Goal: Task Accomplishment & Management: Complete application form

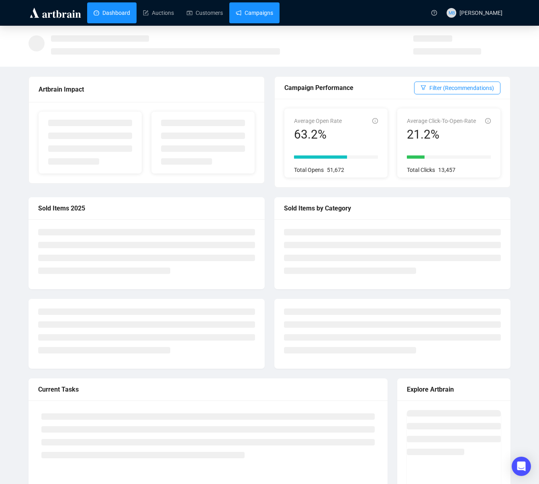
click at [267, 16] on link "Campaigns" at bounding box center [254, 12] width 37 height 21
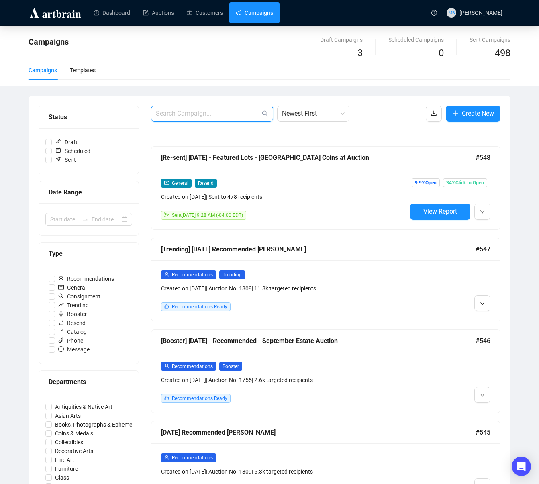
click at [198, 115] on input "text" at bounding box center [208, 114] width 104 height 10
type input "final bidding"
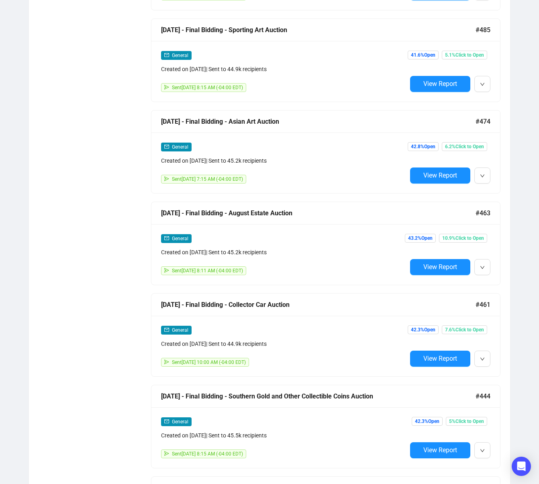
scroll to position [864, 0]
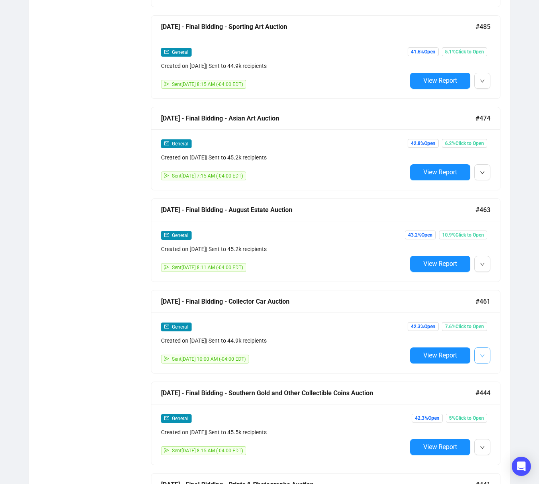
click at [487, 356] on button "button" at bounding box center [483, 356] width 16 height 16
click at [434, 398] on span "Duplicate" at bounding box center [432, 399] width 23 height 6
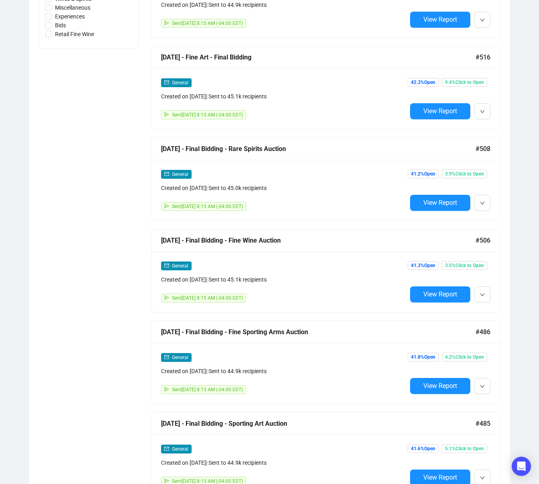
scroll to position [0, 0]
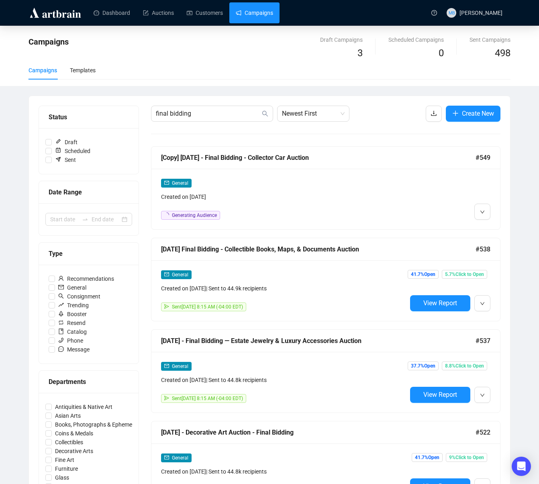
click at [264, 5] on link "Campaigns" at bounding box center [254, 12] width 37 height 21
click at [258, 16] on link "Campaigns" at bounding box center [254, 12] width 37 height 21
drag, startPoint x: 211, startPoint y: 110, endPoint x: 118, endPoint y: 108, distance: 92.8
drag, startPoint x: 516, startPoint y: 184, endPoint x: 510, endPoint y: 188, distance: 7.2
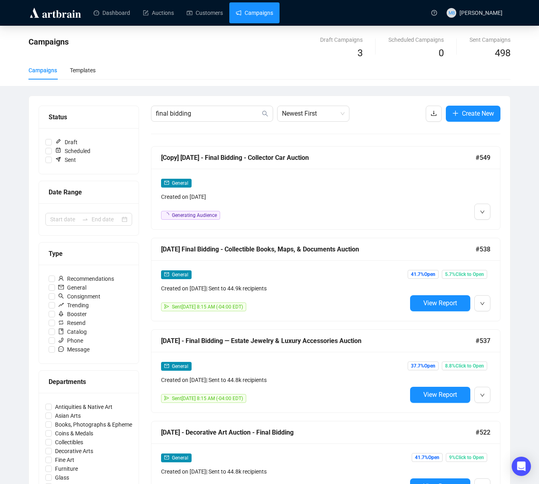
click at [483, 211] on icon "down" at bounding box center [483, 212] width 4 height 3
click at [494, 231] on span "Edit" at bounding box center [496, 229] width 10 height 6
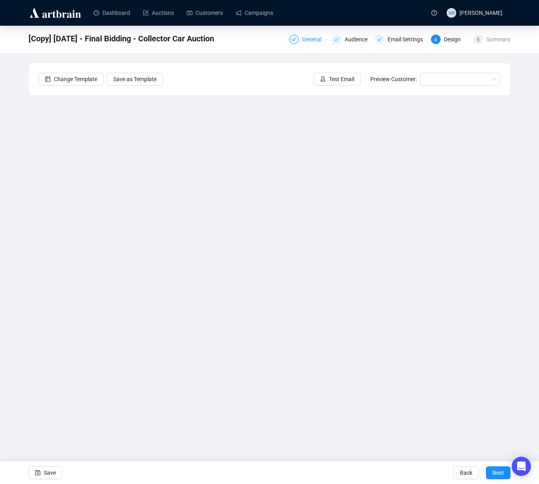
click at [305, 38] on div "General" at bounding box center [314, 40] width 24 height 10
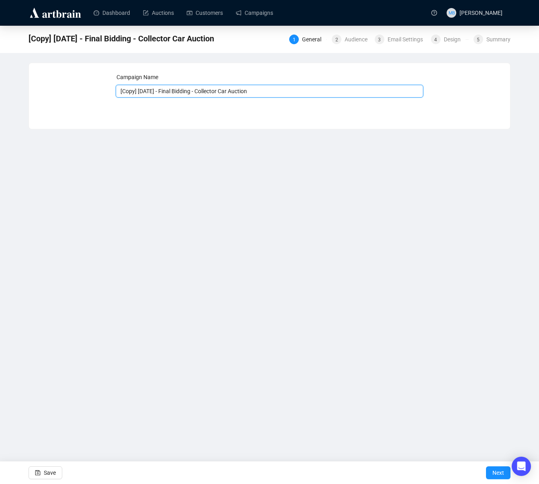
drag, startPoint x: 168, startPoint y: 94, endPoint x: 91, endPoint y: 94, distance: 77.1
click at [91, 94] on div "Campaign Name [Copy] [DATE] - Final Bidding - Collector Car Auction Save Next" at bounding box center [270, 90] width 462 height 35
type input "[DATE] - Final Bidding - Collector Car Auction"
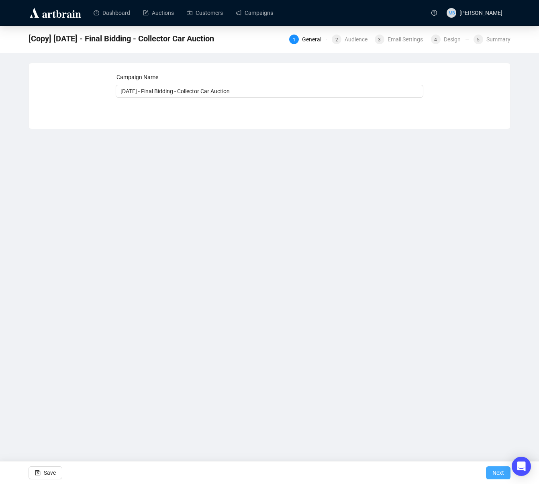
click at [496, 471] on span "Next" at bounding box center [499, 473] width 12 height 23
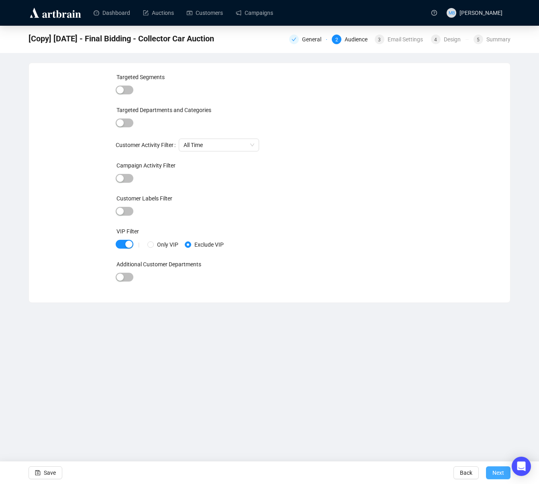
click at [496, 473] on span "Next" at bounding box center [499, 473] width 12 height 23
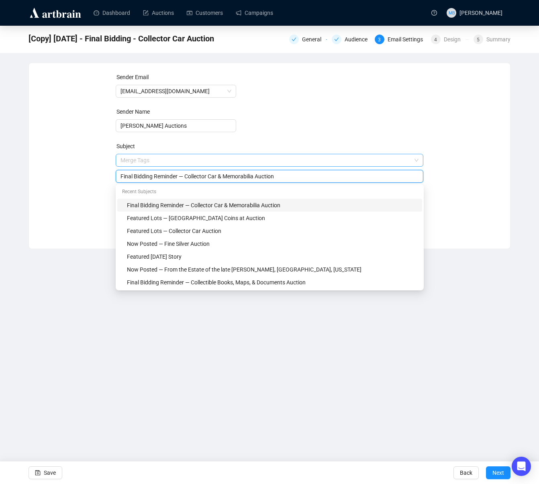
drag, startPoint x: 287, startPoint y: 161, endPoint x: 255, endPoint y: 162, distance: 32.1
click at [255, 162] on span "Merge Tags Final Bidding Reminder — Collector Car & Memorabilia Auction" at bounding box center [270, 168] width 308 height 23
drag, startPoint x: 224, startPoint y: 177, endPoint x: 318, endPoint y: 180, distance: 94.5
click at [318, 180] on input "Final Bidding Reminder — Collector Car & Memorabilia Auction" at bounding box center [270, 176] width 299 height 9
type input "Final Bidding Reminder — Collector Car Auction"
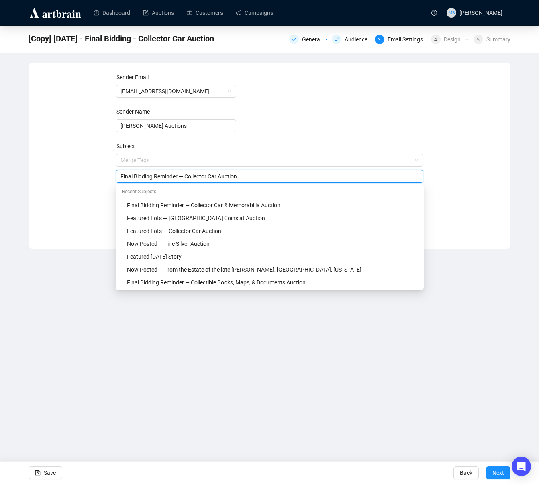
click at [494, 194] on div "Sender Email [EMAIL_ADDRESS][DOMAIN_NAME] Sender Name [PERSON_NAME] Auctions Su…" at bounding box center [270, 150] width 462 height 154
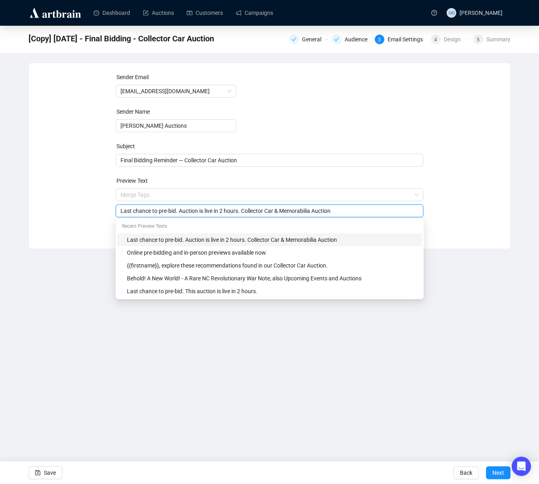
drag, startPoint x: 284, startPoint y: 212, endPoint x: 323, endPoint y: 214, distance: 39.0
click at [323, 214] on input "Last chance to pre-bid. Auction is live in 2 hours. Collector Car & Memorabilia…" at bounding box center [270, 211] width 299 height 9
click at [508, 210] on div "Sender Email [EMAIL_ADDRESS][DOMAIN_NAME] Sender Name [PERSON_NAME] Auctions Su…" at bounding box center [269, 150] width 481 height 174
drag, startPoint x: 306, startPoint y: 213, endPoint x: 249, endPoint y: 214, distance: 57.1
click at [248, 213] on input "Last chance to pre-bid. Auction is live in 2 hours. Collector Car Auction" at bounding box center [270, 211] width 299 height 9
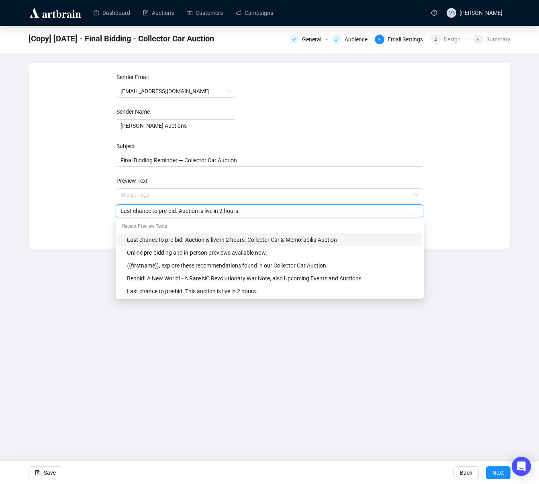
type input "Last chance to pre-bid. Auction is live in 2 hours."
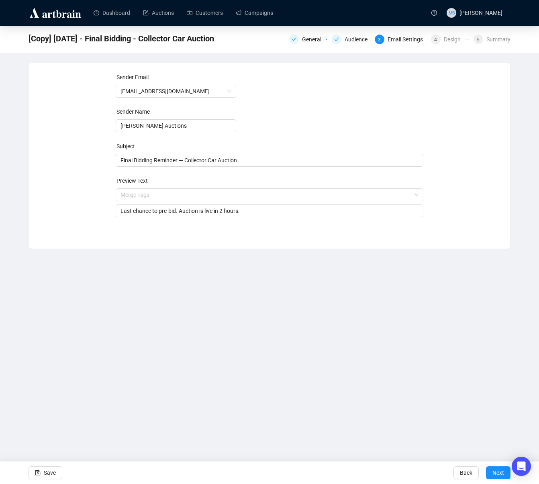
click at [508, 210] on div "Sender Email [EMAIL_ADDRESS][DOMAIN_NAME] Sender Name [PERSON_NAME] Auctions Su…" at bounding box center [269, 150] width 481 height 174
click at [499, 472] on span "Next" at bounding box center [499, 473] width 12 height 23
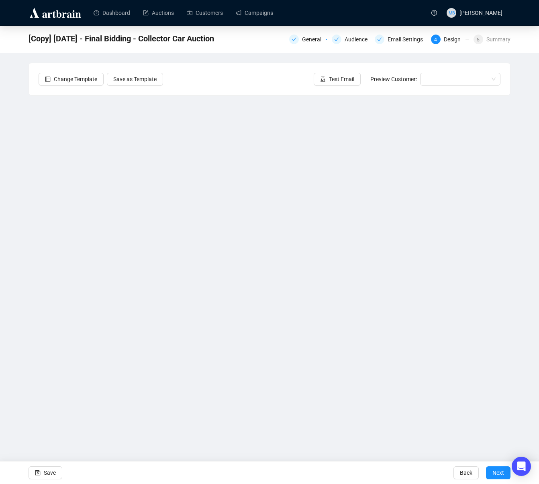
click at [520, 319] on div "[Copy] [DATE] - Final Bidding - Collector Car Auction General Audience Email Se…" at bounding box center [269, 211] width 539 height 370
click at [519, 310] on div "[Copy] [DATE] - Final Bidding - Collector Car Auction General Audience Email Se…" at bounding box center [269, 211] width 539 height 370
click at [529, 173] on div "[Copy] [DATE] - Final Bidding - Collector Car Auction General Audience Email Se…" at bounding box center [269, 211] width 539 height 370
click at [521, 212] on div "[Copy] [DATE] - Final Bidding - Collector Car Auction General Audience Email Se…" at bounding box center [269, 211] width 539 height 370
click at [23, 244] on div "[Copy] [DATE] - Final Bidding - Collector Car Auction General Audience Email Se…" at bounding box center [269, 211] width 539 height 370
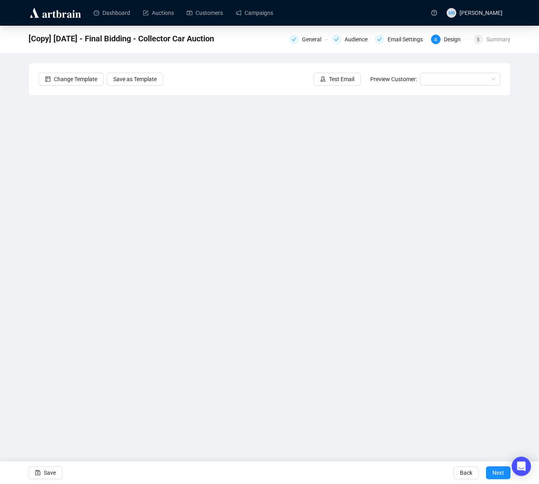
click at [525, 217] on div "[Copy] [DATE] - Final Bidding - Collector Car Auction General Audience Email Se…" at bounding box center [269, 211] width 539 height 370
click at [335, 78] on span "Test Email" at bounding box center [341, 79] width 25 height 9
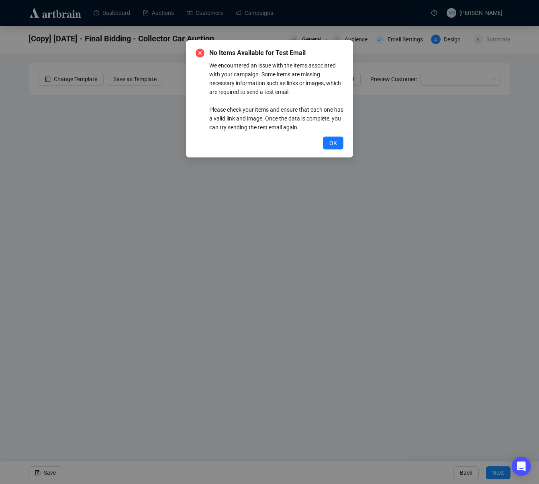
click at [329, 142] on button "OK" at bounding box center [333, 143] width 20 height 13
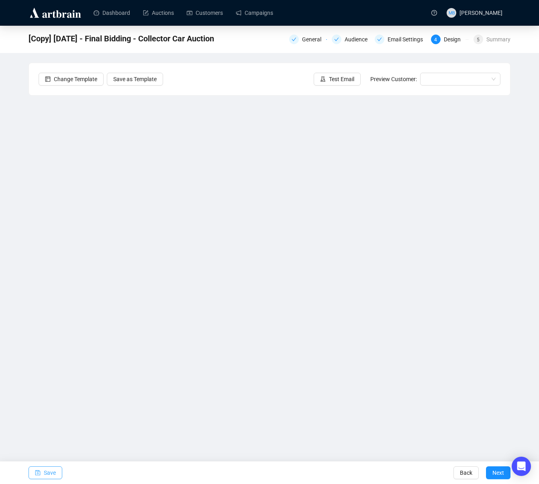
click at [47, 475] on span "Save" at bounding box center [50, 473] width 12 height 23
click at [521, 250] on div "[DATE] - Final Bidding - Collector Car Auction General Audience Email Settings …" at bounding box center [269, 211] width 539 height 370
click at [523, 266] on div "[DATE] - Final Bidding - Collector Car Auction General Audience Email Settings …" at bounding box center [269, 211] width 539 height 370
click at [525, 258] on div "[DATE] - Final Bidding - Collector Car Auction General Audience Email Settings …" at bounding box center [269, 211] width 539 height 370
click at [525, 145] on div "[DATE] - Final Bidding - Collector Car Auction General Audience Email Settings …" at bounding box center [269, 211] width 539 height 370
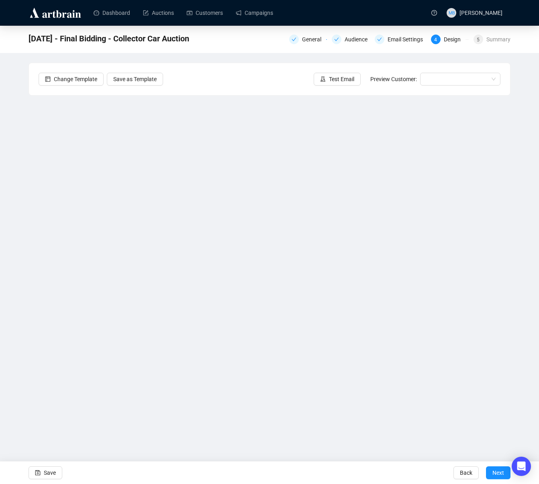
click at [529, 266] on div "[DATE] - Final Bidding - Collector Car Auction General Audience Email Settings …" at bounding box center [269, 211] width 539 height 370
drag, startPoint x: 523, startPoint y: 194, endPoint x: 516, endPoint y: 196, distance: 7.3
click at [523, 194] on div "[DATE] - Final Bidding - Collector Car Auction General Audience Email Settings …" at bounding box center [269, 211] width 539 height 370
click at [528, 274] on div "[DATE] - Final Bidding - Collector Car Auction General Audience Email Settings …" at bounding box center [269, 211] width 539 height 370
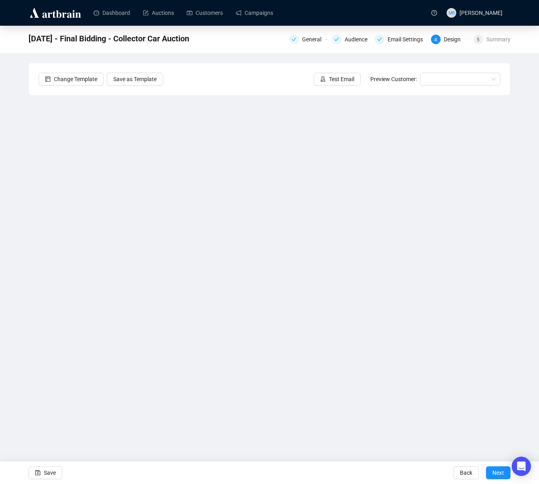
click at [527, 263] on div "[DATE] - Final Bidding - Collector Car Auction General Audience Email Settings …" at bounding box center [269, 211] width 539 height 370
click at [49, 472] on span "Save" at bounding box center [50, 473] width 12 height 23
click at [51, 471] on span "Save" at bounding box center [50, 473] width 12 height 23
click at [521, 254] on div "[DATE] - Final Bidding - Collector Car Auction General Audience Email Settings …" at bounding box center [269, 211] width 539 height 370
click at [49, 477] on span "Save" at bounding box center [50, 473] width 12 height 23
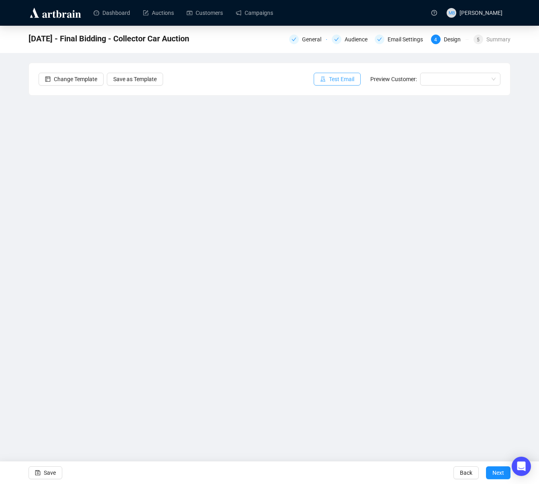
click at [346, 82] on span "Test Email" at bounding box center [341, 79] width 25 height 9
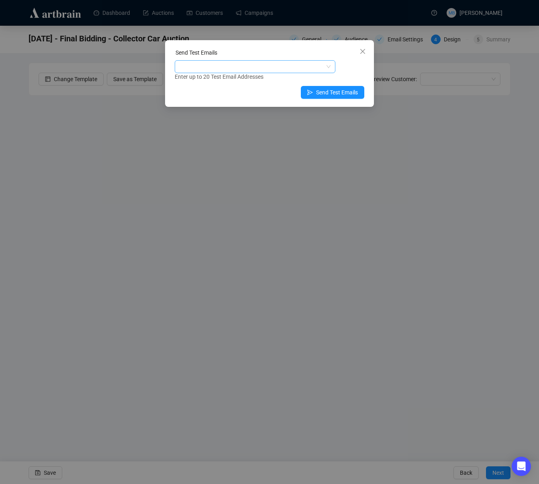
click at [277, 64] on div at bounding box center [250, 66] width 149 height 11
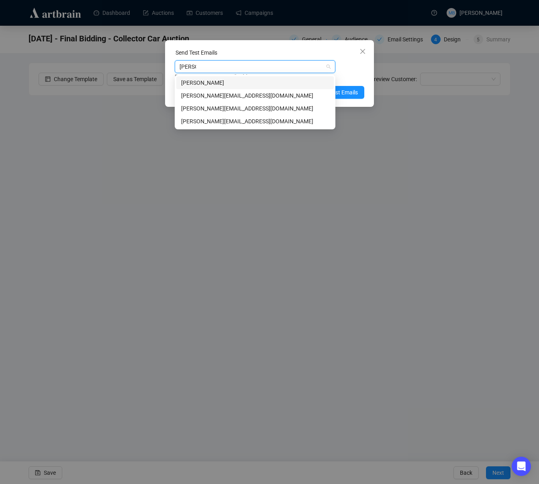
type input "[PERSON_NAME]@"
click at [249, 93] on div "[PERSON_NAME][EMAIL_ADDRESS][DOMAIN_NAME]" at bounding box center [255, 95] width 148 height 9
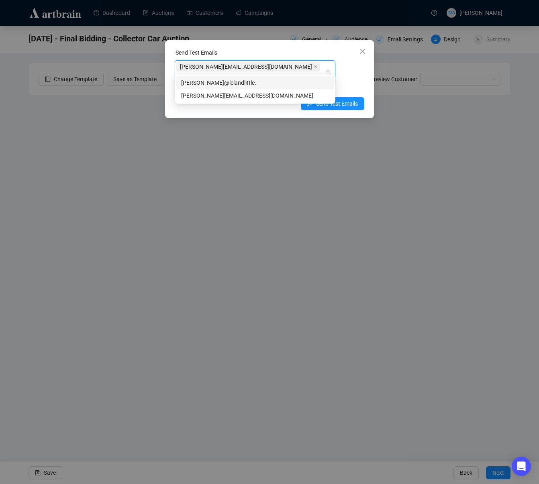
type input "[PERSON_NAME][EMAIL_ADDRESS][DOMAIN_NAME]"
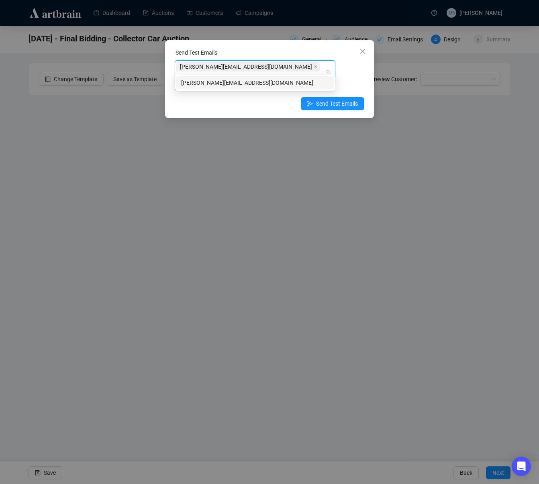
click at [239, 84] on div "[PERSON_NAME][EMAIL_ADDRESS][DOMAIN_NAME]" at bounding box center [255, 82] width 148 height 9
click at [358, 71] on div "[PERSON_NAME][EMAIL_ADDRESS][DOMAIN_NAME] [PERSON_NAME][EMAIL_ADDRESS][DOMAIN_N…" at bounding box center [270, 76] width 190 height 32
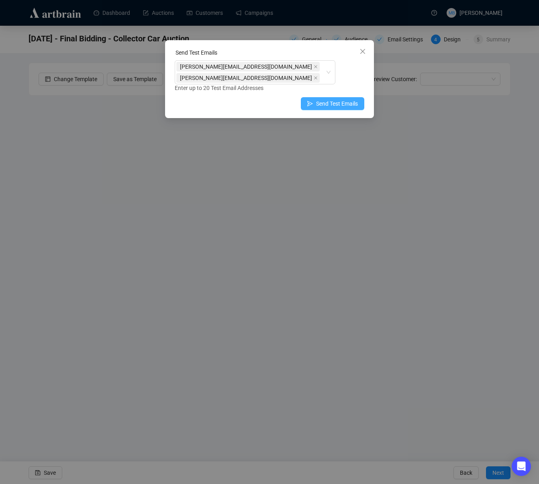
click at [334, 99] on span "Send Test Emails" at bounding box center [337, 103] width 42 height 9
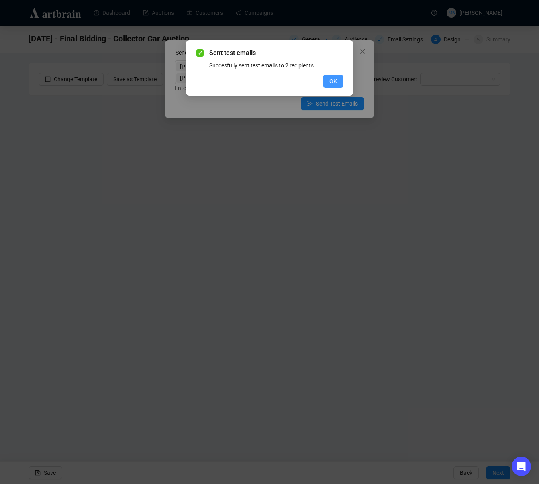
click at [332, 80] on span "OK" at bounding box center [333, 81] width 8 height 9
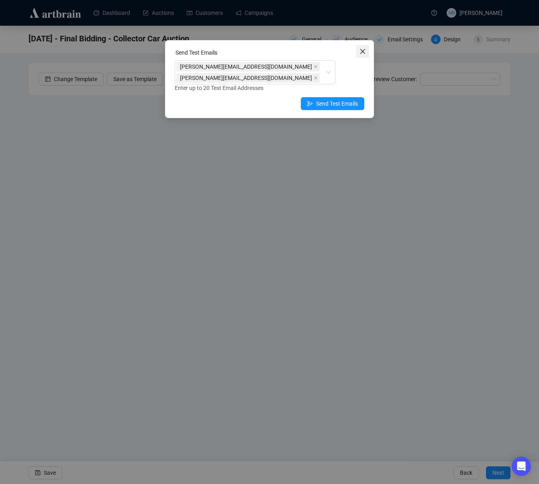
click at [368, 52] on span "Close" at bounding box center [362, 51] width 13 height 6
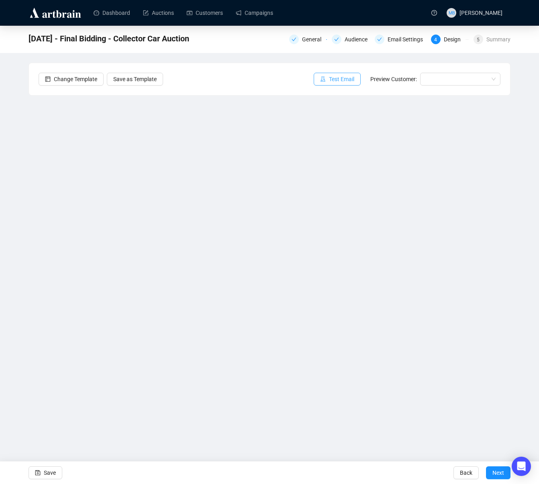
click at [329, 77] on span "Test Email" at bounding box center [341, 79] width 25 height 9
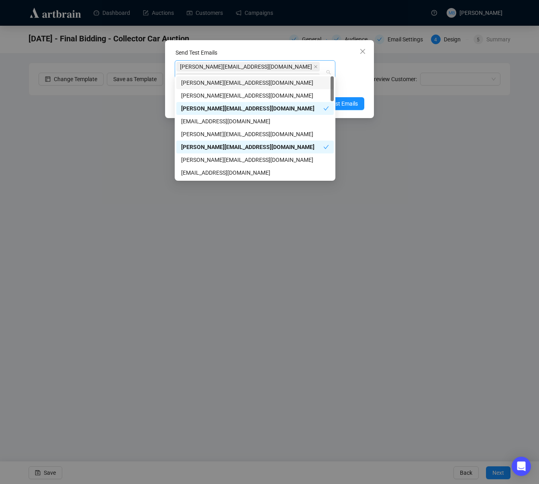
click at [320, 66] on div "[PERSON_NAME][EMAIL_ADDRESS][DOMAIN_NAME] [PERSON_NAME][EMAIL_ADDRESS][DOMAIN_N…" at bounding box center [250, 72] width 149 height 23
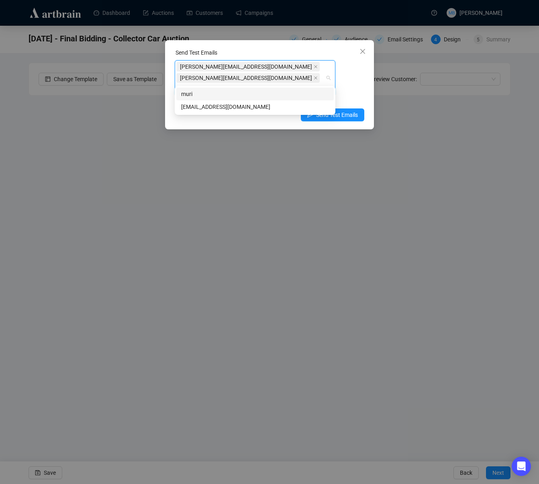
type input "muriah"
drag, startPoint x: 217, startPoint y: 110, endPoint x: 229, endPoint y: 87, distance: 25.5
click at [217, 110] on div "[EMAIL_ADDRESS][DOMAIN_NAME]" at bounding box center [255, 106] width 148 height 9
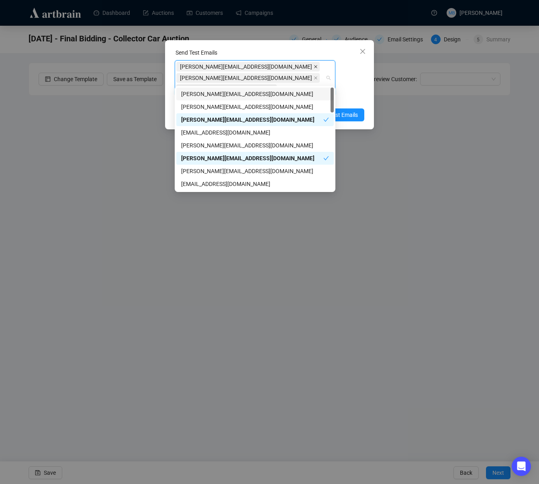
click at [314, 68] on icon "close" at bounding box center [316, 67] width 4 height 4
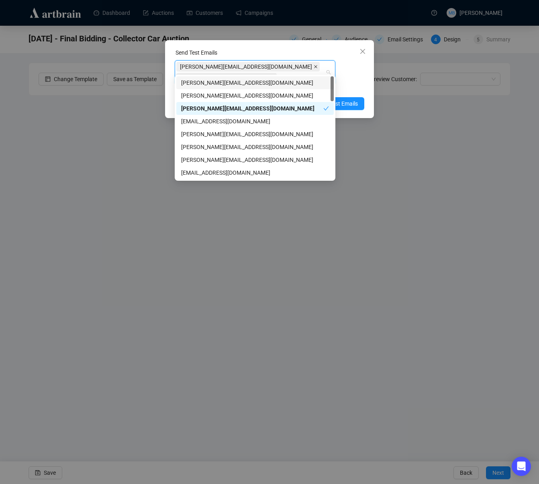
drag, startPoint x: 241, startPoint y: 68, endPoint x: 254, endPoint y: 70, distance: 13.0
click at [314, 68] on icon "close" at bounding box center [315, 66] width 3 height 3
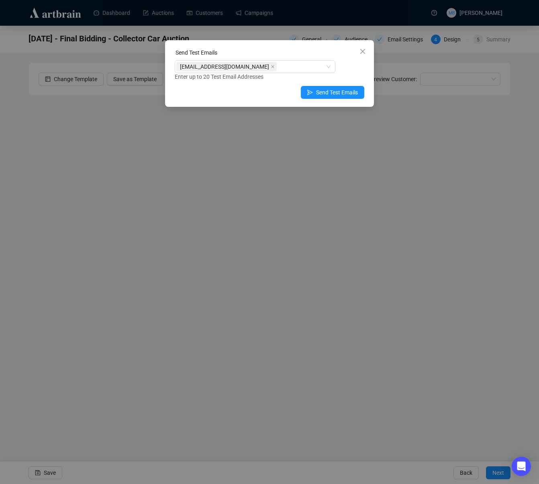
click at [348, 74] on div "Enter up to 20 Test Email Addresses" at bounding box center [270, 76] width 190 height 9
click at [338, 95] on span "Send Test Emails" at bounding box center [337, 92] width 42 height 9
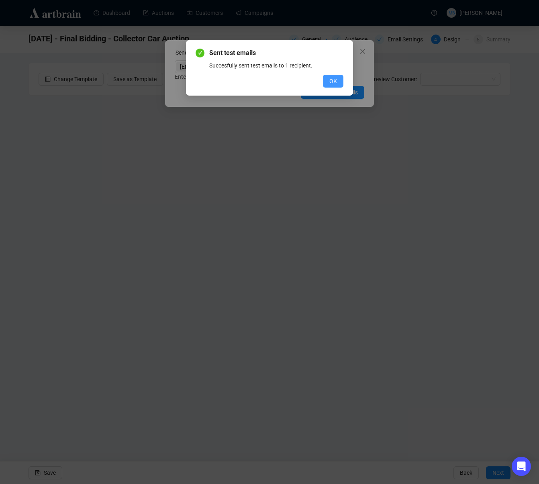
click at [332, 82] on span "OK" at bounding box center [333, 81] width 8 height 9
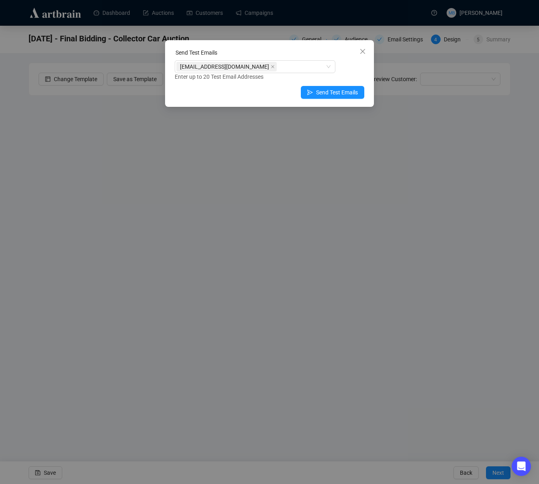
click at [362, 53] on icon "close" at bounding box center [363, 51] width 6 height 6
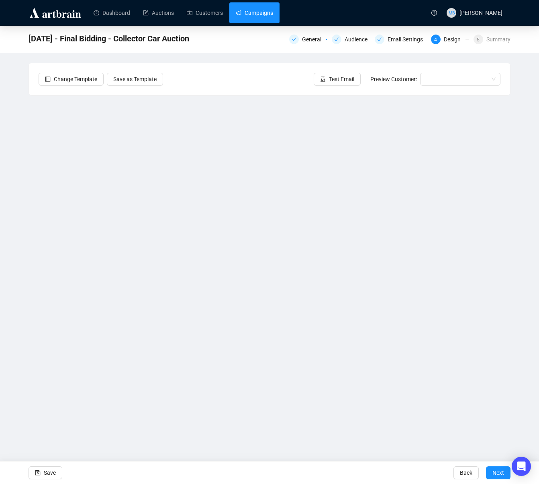
click at [258, 10] on link "Campaigns" at bounding box center [254, 12] width 37 height 21
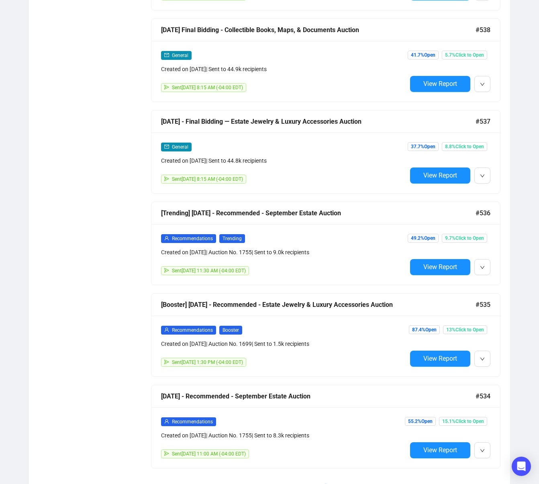
scroll to position [1154, 0]
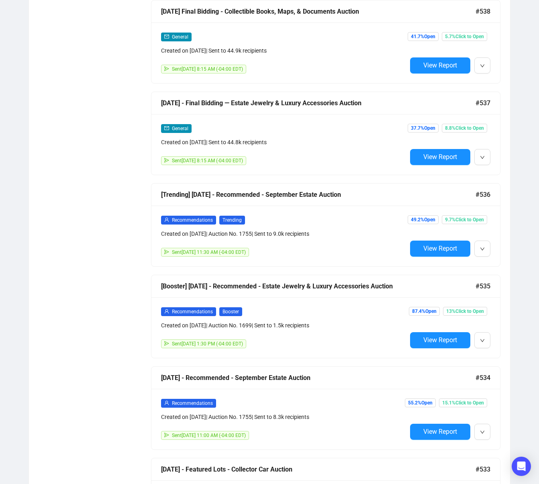
click at [296, 262] on div "Recommendations Trending Created on [DATE] | Auction No. 1755 | Sent to 9.0k re…" at bounding box center [325, 236] width 349 height 61
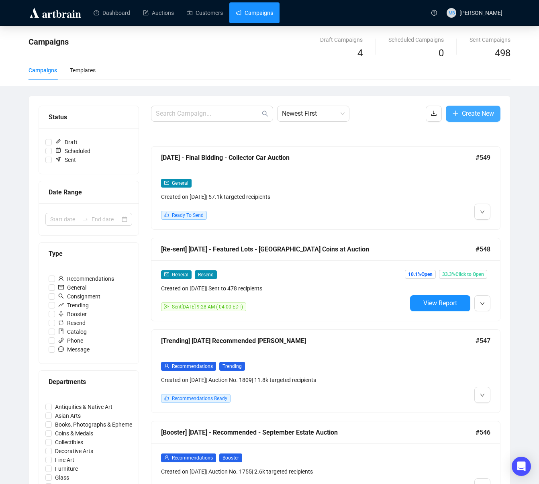
click at [471, 118] on span "Create New" at bounding box center [478, 113] width 32 height 10
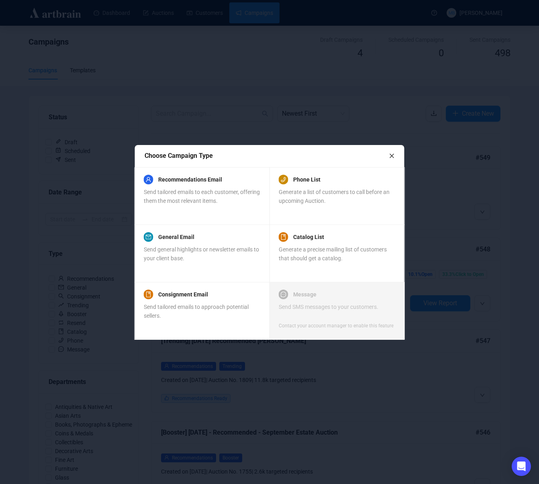
click at [185, 184] on div "Recommendations Email Send tailored emails to each customer, offering them the …" at bounding box center [202, 190] width 116 height 31
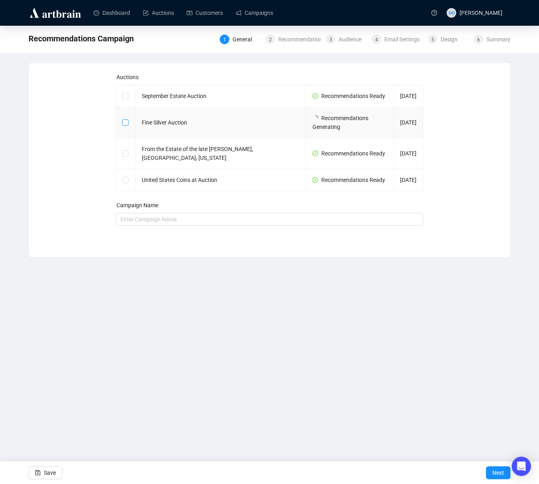
click at [124, 125] on input "checkbox" at bounding box center [125, 122] width 6 height 6
checkbox input "true"
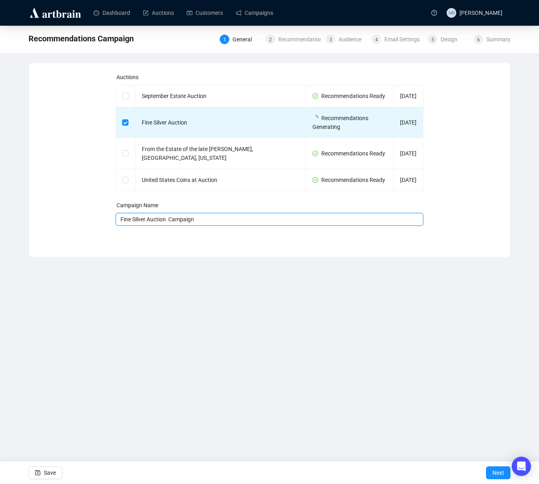
click at [172, 226] on input "Fine Silver Auction Campaign" at bounding box center [270, 219] width 308 height 13
drag, startPoint x: 185, startPoint y: 238, endPoint x: 169, endPoint y: 239, distance: 16.5
click at [169, 226] on input "Fine Silver Auction Campaign" at bounding box center [270, 219] width 308 height 13
click at [121, 226] on input "Fine Silver Auction" at bounding box center [270, 219] width 308 height 13
type input "[DATE] Recommended - Fine Silver Auction"
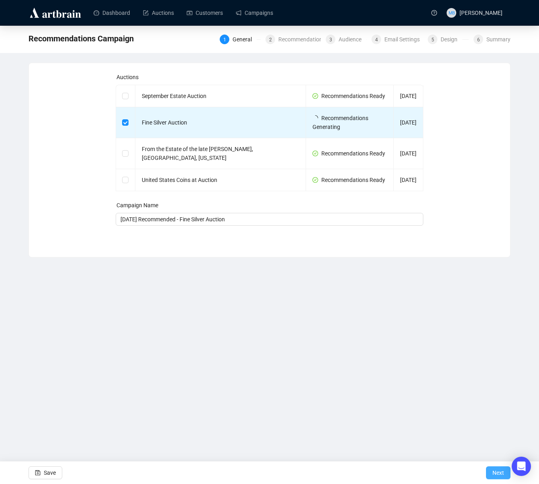
click at [498, 466] on span "Next" at bounding box center [499, 473] width 12 height 23
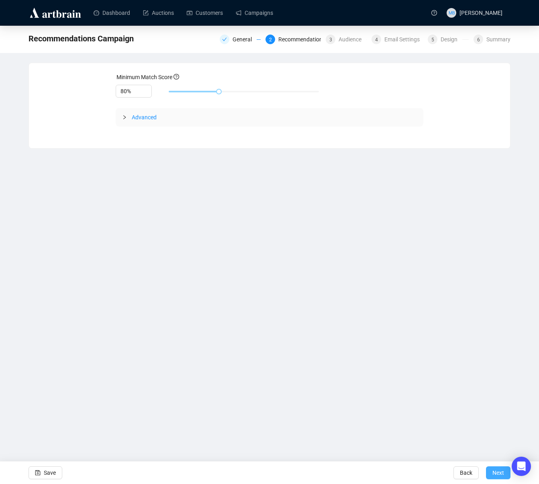
click at [499, 474] on span "Next" at bounding box center [499, 473] width 12 height 23
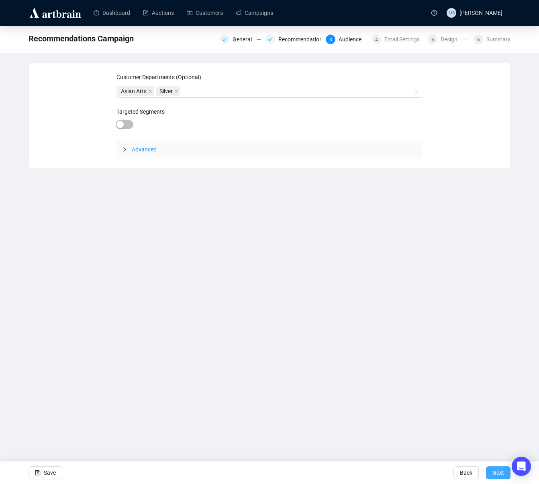
click at [499, 469] on span "Next" at bounding box center [499, 473] width 12 height 23
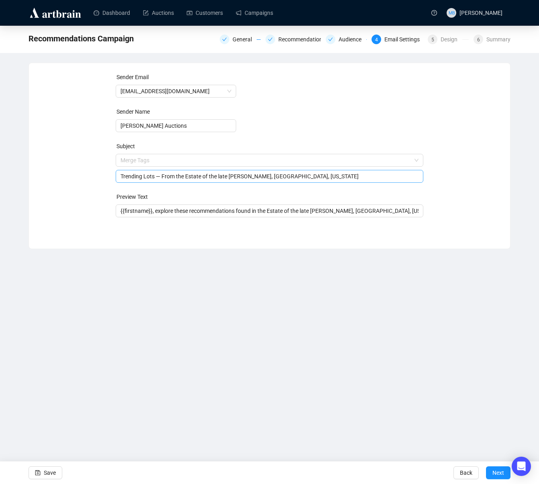
click at [134, 160] on span "Merge Tags Trending Lots — From the Estate of the late [PERSON_NAME], [GEOGRAPH…" at bounding box center [270, 168] width 308 height 23
click at [134, 160] on input "search" at bounding box center [266, 160] width 291 height 12
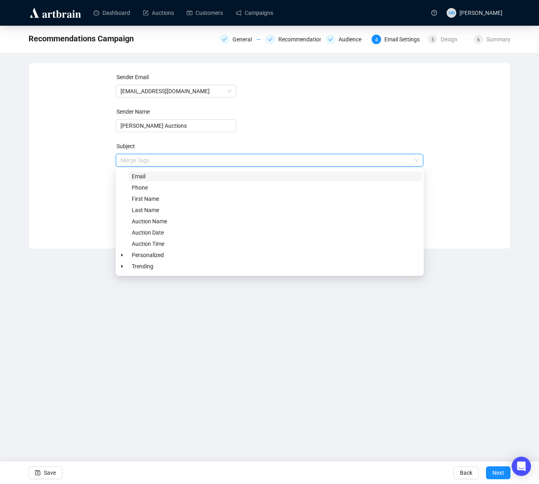
click at [101, 162] on div "Sender Email [EMAIL_ADDRESS][DOMAIN_NAME] Sender Name [PERSON_NAME] Auctions Su…" at bounding box center [270, 150] width 462 height 154
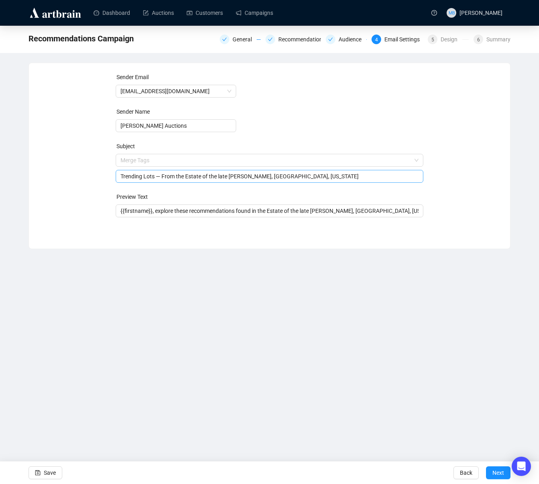
click at [135, 178] on input "Trending Lots — From the Estate of the late [PERSON_NAME], [GEOGRAPHIC_DATA], […" at bounding box center [270, 176] width 299 height 9
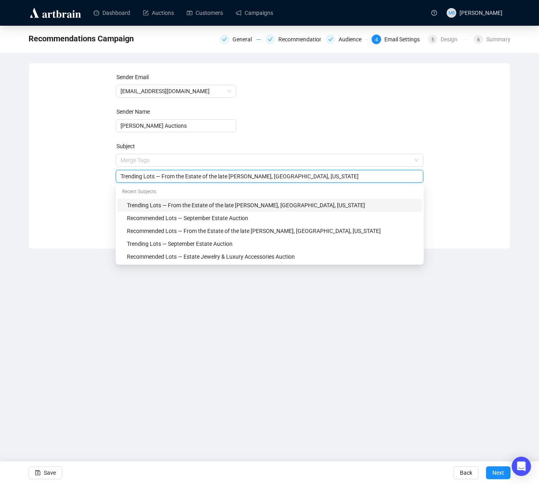
click at [134, 178] on input "Trending Lots — From the Estate of the late [PERSON_NAME], [GEOGRAPHIC_DATA], […" at bounding box center [270, 176] width 299 height 9
drag, startPoint x: 180, startPoint y: 176, endPoint x: 367, endPoint y: 180, distance: 186.9
click at [367, 180] on input "Recommended Lots — From the Estate of the late [PERSON_NAME], [GEOGRAPHIC_DATA]…" at bounding box center [270, 176] width 299 height 9
type input "Recommended Lots — Fine Silver Auction"
click at [483, 199] on div "Sender Email [EMAIL_ADDRESS][DOMAIN_NAME] Sender Name [PERSON_NAME] Auctions Su…" at bounding box center [270, 150] width 462 height 154
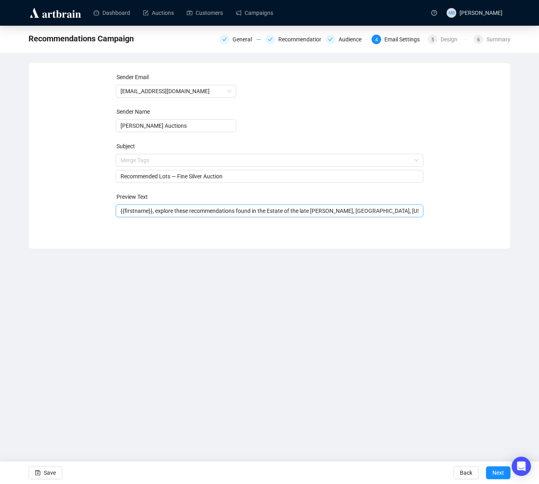
scroll to position [0, 1]
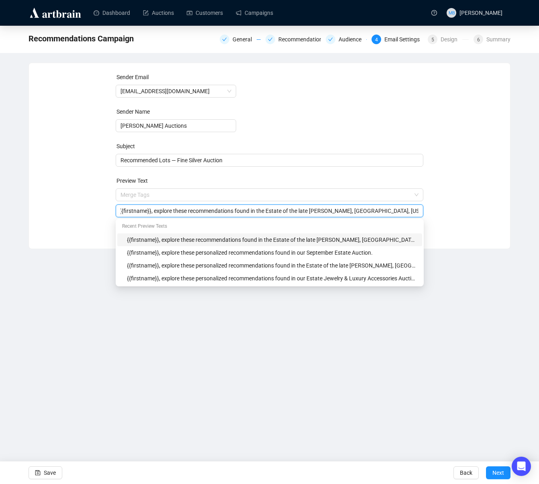
drag, startPoint x: 272, startPoint y: 212, endPoint x: 429, endPoint y: 212, distance: 156.7
click at [429, 212] on div "Sender Email [EMAIL_ADDRESS][DOMAIN_NAME] Sender Name [PERSON_NAME] Auctions Su…" at bounding box center [270, 150] width 462 height 154
click at [470, 215] on div "Sender Email [EMAIL_ADDRESS][DOMAIN_NAME] Sender Name [PERSON_NAME] Auctions Su…" at bounding box center [270, 150] width 462 height 154
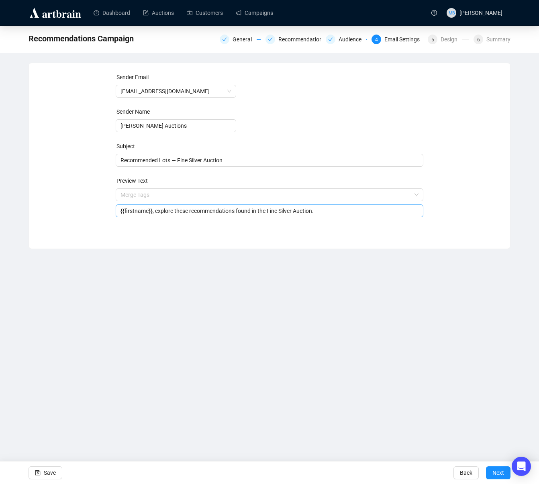
click at [192, 211] on input "{{firstname}}, explore these recommendations found in the Fine Silver Auction." at bounding box center [270, 211] width 299 height 9
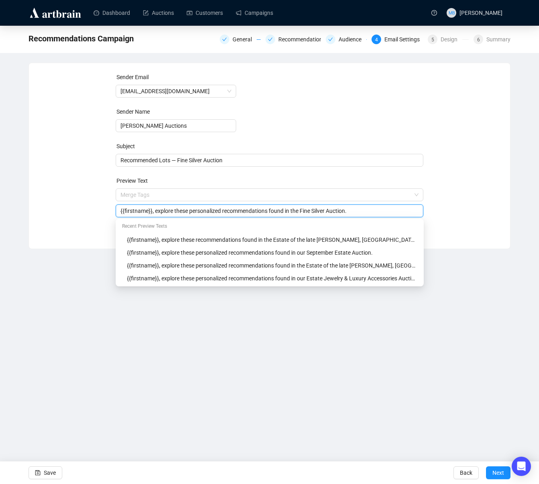
type input "{{firstname}}, explore these personalized recommendations found in the Fine Sil…"
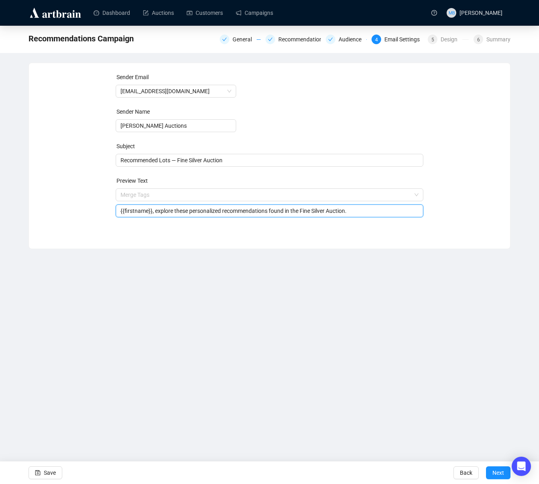
click at [483, 223] on div "Sender Email [EMAIL_ADDRESS][DOMAIN_NAME] Sender Name [PERSON_NAME] Auctions Su…" at bounding box center [270, 150] width 462 height 154
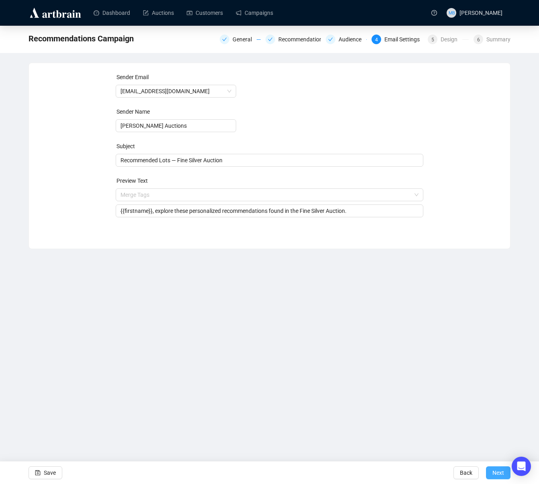
click at [495, 473] on span "Next" at bounding box center [499, 473] width 12 height 23
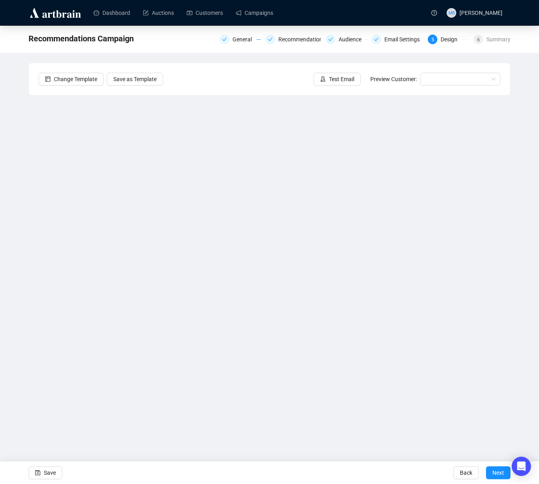
click at [521, 198] on div "Recommendations Campaign General Recommendations Audience Email Settings 5 Desi…" at bounding box center [269, 211] width 539 height 370
click at [524, 290] on div "Recommendations Campaign General Recommendations Audience Email Settings 5 Desi…" at bounding box center [269, 211] width 539 height 370
click at [532, 400] on div "Dashboard Auctions Customers Campaigns MB [PERSON_NAME] Recommendations Campaig…" at bounding box center [269, 242] width 539 height 484
click at [43, 473] on button "Save" at bounding box center [46, 472] width 34 height 13
click at [329, 91] on div "Change Template Save as Template Test Email Preview Customer:" at bounding box center [269, 79] width 481 height 32
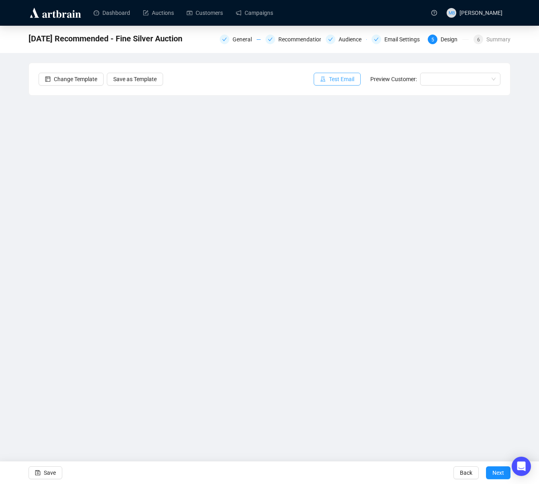
click at [329, 80] on span "Test Email" at bounding box center [341, 79] width 25 height 9
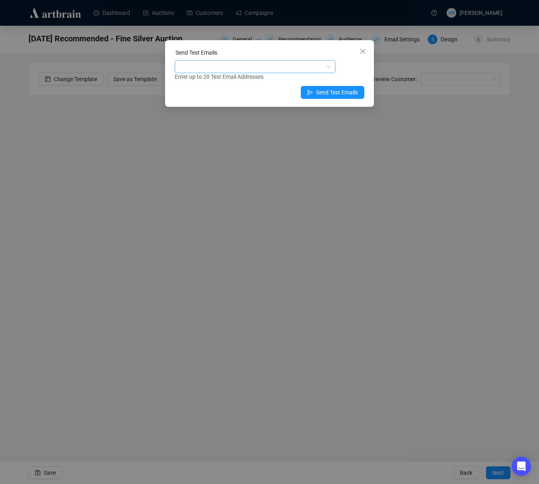
click at [235, 65] on div at bounding box center [250, 66] width 149 height 11
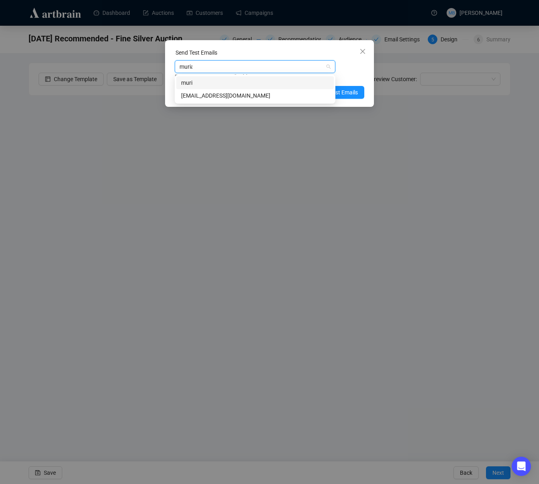
type input "muriah"
click at [240, 96] on div "[EMAIL_ADDRESS][DOMAIN_NAME]" at bounding box center [255, 95] width 148 height 9
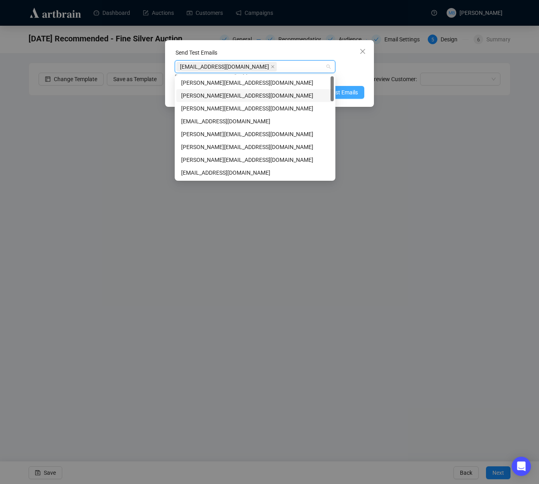
click at [352, 94] on span "Send Test Emails" at bounding box center [337, 92] width 42 height 9
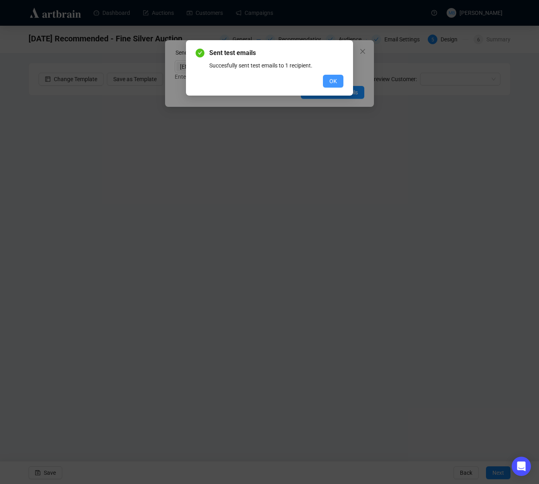
click at [335, 85] on span "OK" at bounding box center [333, 81] width 8 height 9
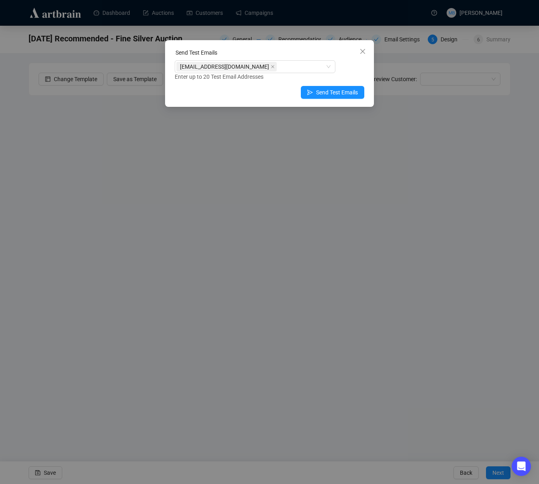
click at [528, 77] on div "Send Test Emails [EMAIL_ADDRESS][DOMAIN_NAME] Enter up to 20 Test Email Address…" at bounding box center [269, 242] width 539 height 484
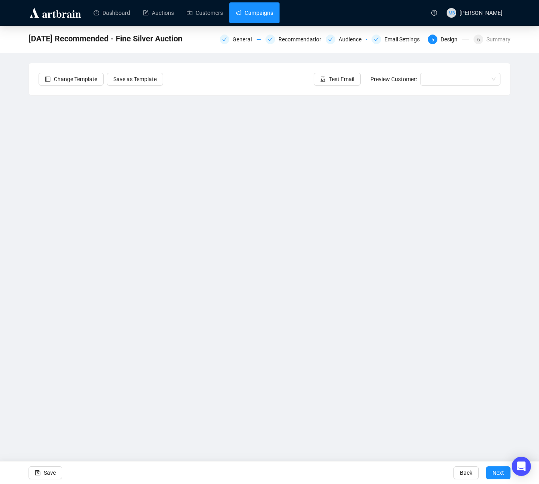
click at [266, 13] on link "Campaigns" at bounding box center [254, 12] width 37 height 21
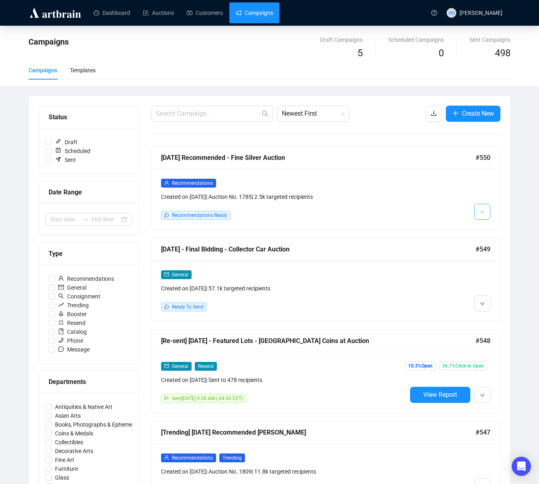
click at [487, 213] on button "button" at bounding box center [483, 212] width 16 height 16
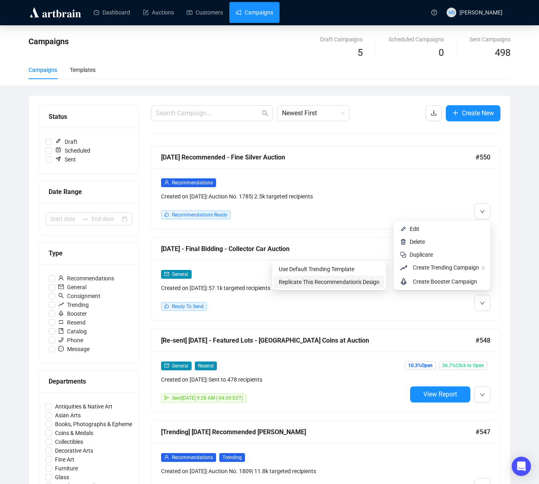
click at [356, 283] on span "Replicate This Recommendation's Design" at bounding box center [329, 282] width 101 height 6
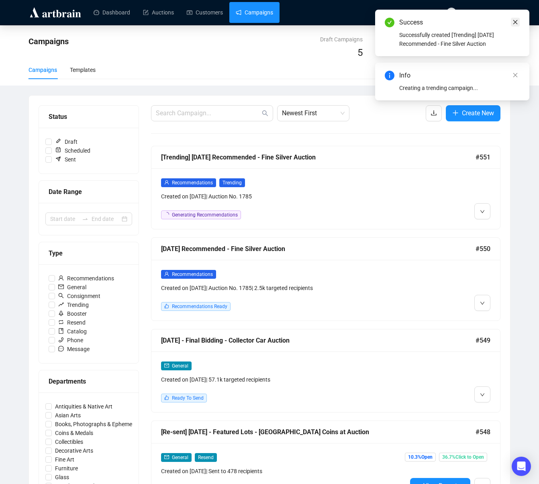
click at [519, 20] on link "Close" at bounding box center [515, 22] width 9 height 9
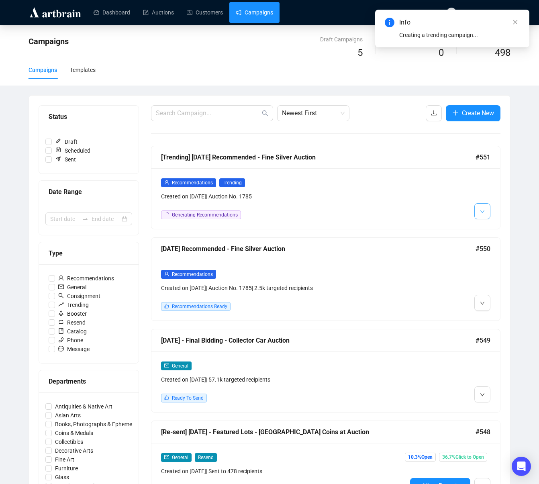
click at [483, 213] on icon "down" at bounding box center [482, 211] width 5 height 5
click at [489, 229] on li "Edit" at bounding box center [493, 229] width 35 height 13
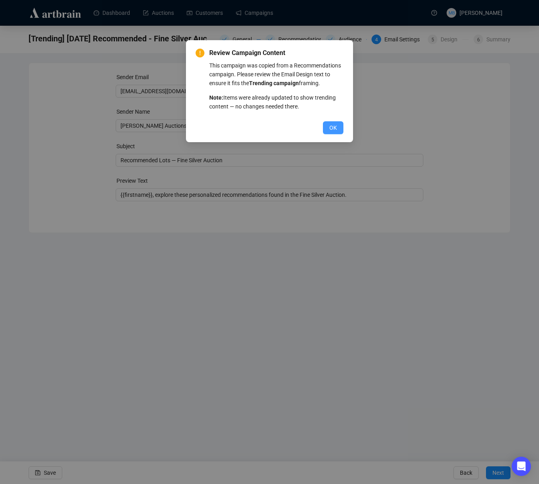
click at [335, 132] on span "OK" at bounding box center [333, 127] width 8 height 9
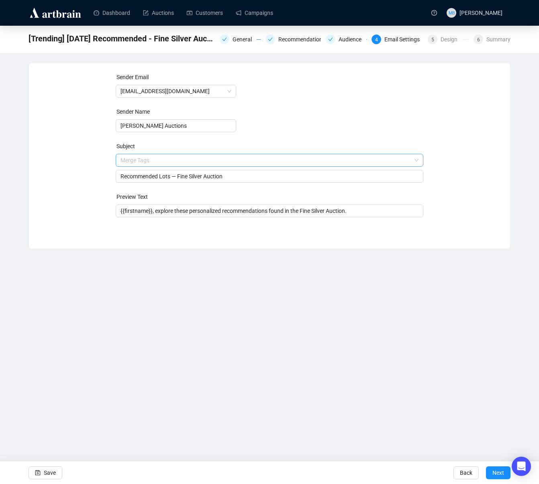
click at [145, 162] on span "Merge Tags Recommended Lots — Fine Silver Auction" at bounding box center [270, 168] width 308 height 23
click at [145, 162] on input "search" at bounding box center [266, 160] width 291 height 12
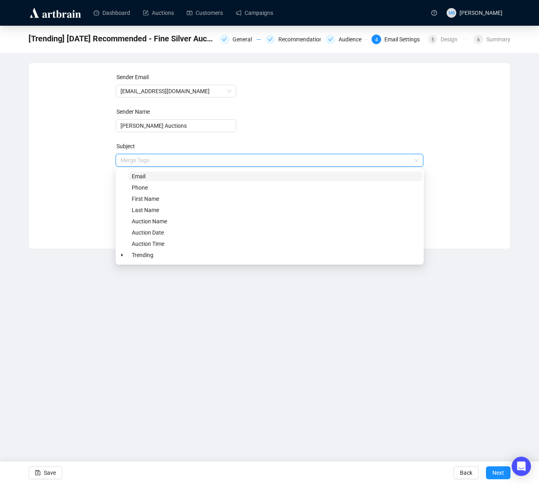
click at [76, 163] on div "Sender Email [EMAIL_ADDRESS][DOMAIN_NAME] Sender Name [PERSON_NAME] Auctions Su…" at bounding box center [270, 150] width 462 height 154
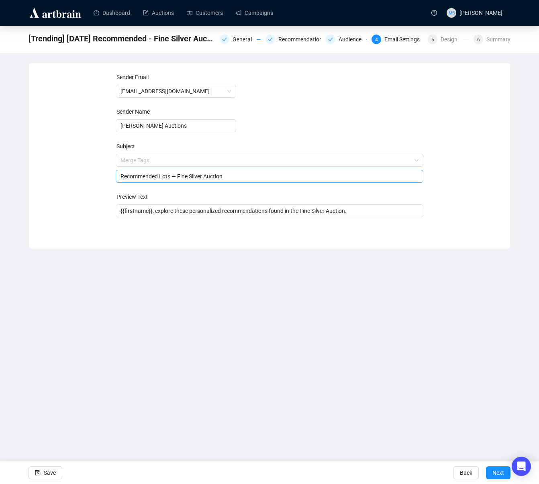
click at [151, 180] on input "Recommended Lots — Fine Silver Auction" at bounding box center [270, 176] width 299 height 9
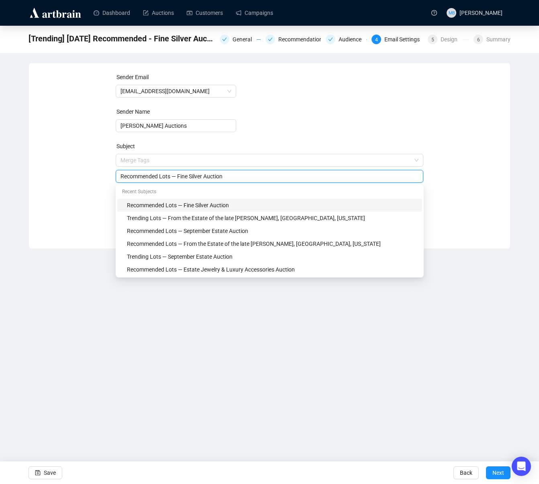
click at [151, 180] on input "Recommended Lots — Fine Silver Auction" at bounding box center [270, 176] width 299 height 9
click at [149, 179] on input "Recommended Lots — Fine Silver Auction" at bounding box center [270, 176] width 299 height 9
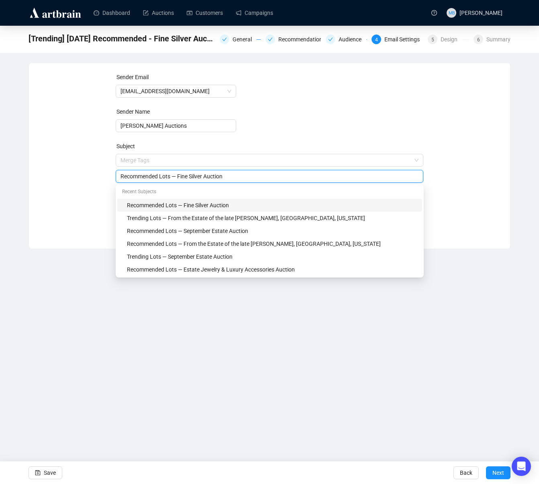
click at [149, 179] on input "Recommended Lots — Fine Silver Auction" at bounding box center [270, 176] width 299 height 9
click at [146, 177] on input "Recommended Lots — Fine Silver Auction" at bounding box center [270, 176] width 299 height 9
type input "Trending Lots — Fine Silver Auction"
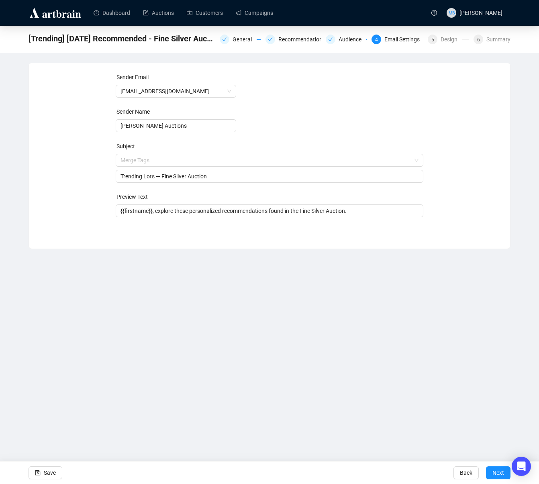
click at [90, 187] on div "Sender Email [EMAIL_ADDRESS][DOMAIN_NAME] Sender Name [PERSON_NAME] Auctions Su…" at bounding box center [270, 150] width 462 height 154
click at [203, 211] on input "{{firstname}}, explore these personalized recommendations found in the Fine Sil…" at bounding box center [270, 211] width 299 height 9
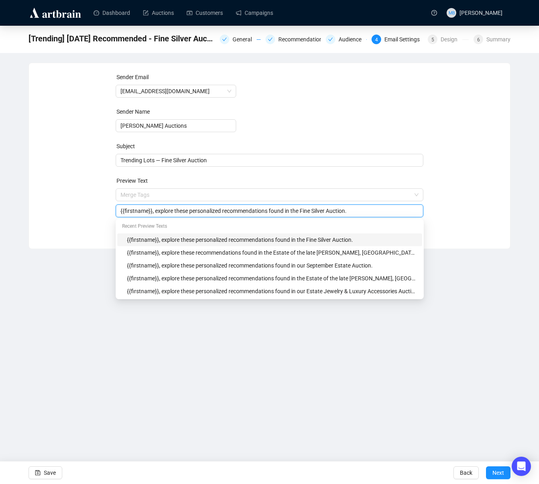
click at [203, 211] on input "{{firstname}}, explore these personalized recommendations found in the Fine Sil…" at bounding box center [270, 211] width 299 height 9
type input "{{firstname}}, explore these recommendations found in the Fine Silver Auction."
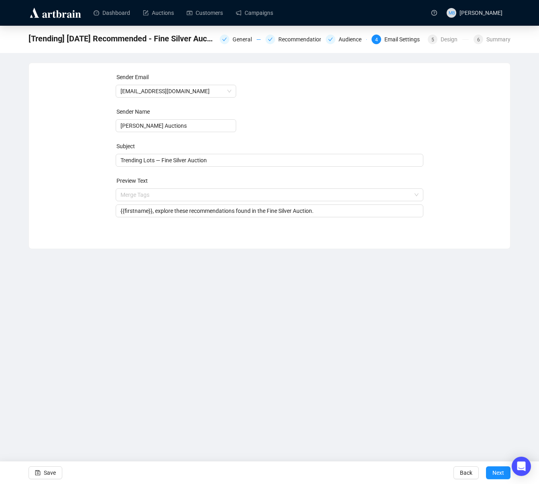
click at [471, 208] on div "Sender Email [EMAIL_ADDRESS][DOMAIN_NAME] Sender Name [PERSON_NAME] Auctions Su…" at bounding box center [270, 150] width 462 height 154
click at [497, 474] on span "Next" at bounding box center [499, 473] width 12 height 23
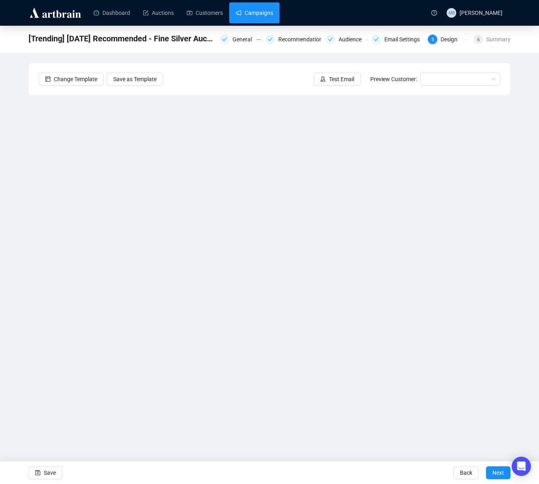
click at [260, 11] on link "Campaigns" at bounding box center [254, 12] width 37 height 21
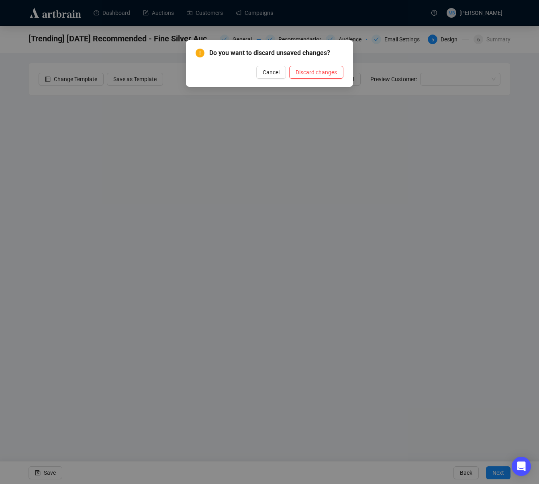
click at [269, 73] on span "Cancel" at bounding box center [271, 72] width 17 height 9
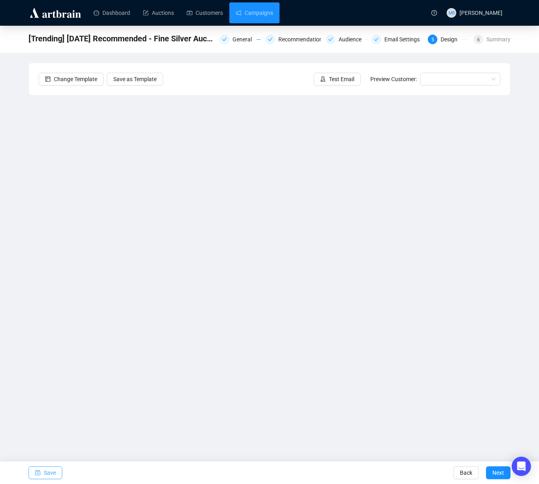
click at [44, 472] on span "Save" at bounding box center [50, 473] width 12 height 23
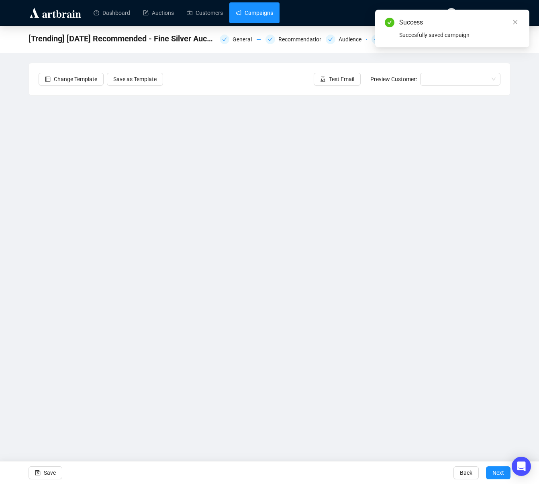
click at [259, 11] on link "Campaigns" at bounding box center [254, 12] width 37 height 21
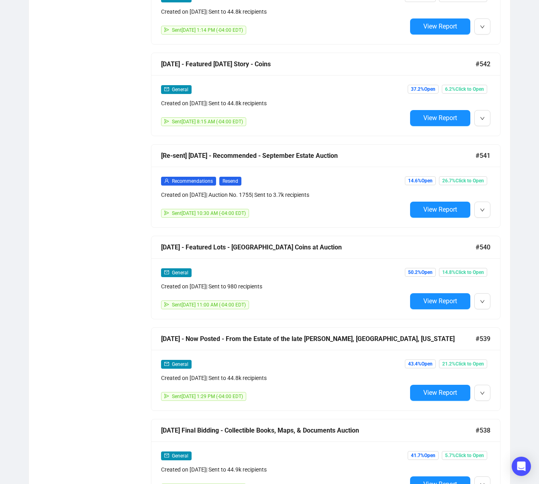
scroll to position [946, 0]
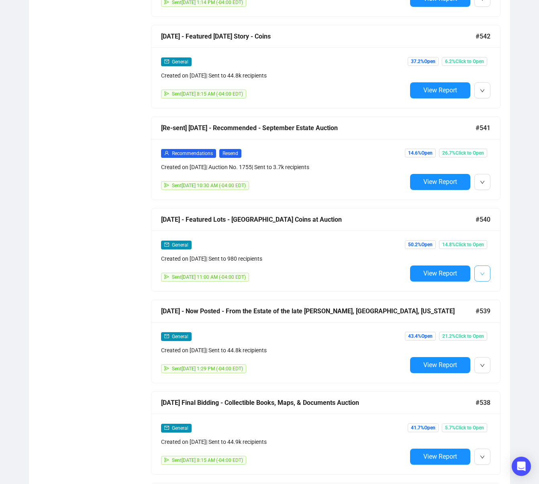
click at [486, 274] on button "button" at bounding box center [483, 274] width 16 height 16
click at [432, 317] on span "Duplicate" at bounding box center [432, 317] width 23 height 6
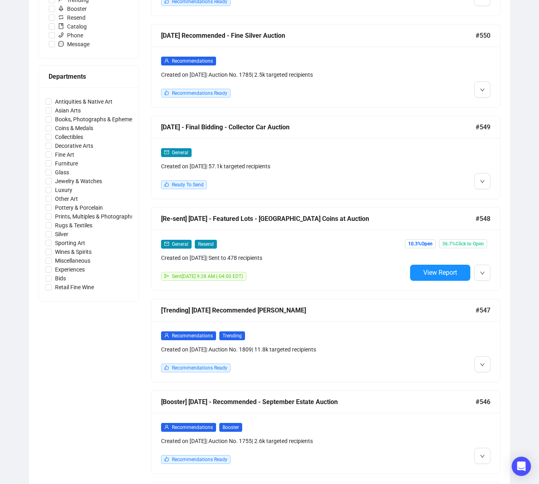
scroll to position [0, 0]
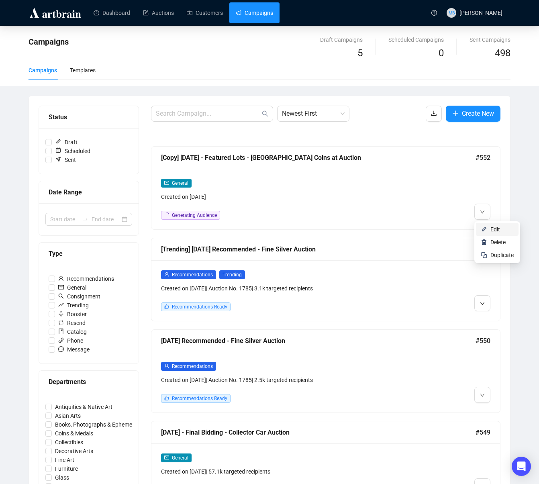
click at [494, 228] on span "Edit" at bounding box center [496, 229] width 10 height 6
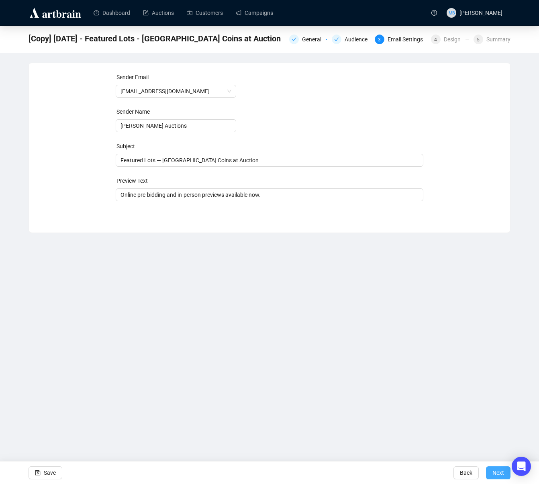
click at [499, 474] on span "Next" at bounding box center [499, 473] width 12 height 23
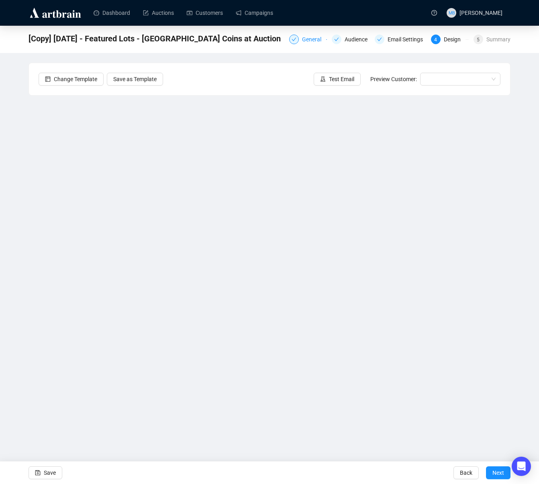
click at [302, 41] on div "General" at bounding box center [314, 40] width 24 height 10
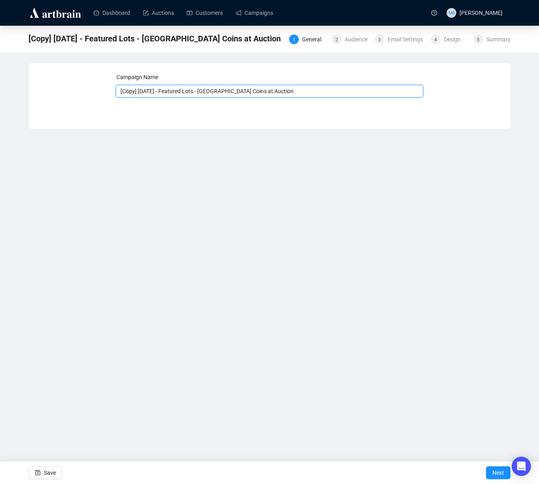
drag, startPoint x: 139, startPoint y: 93, endPoint x: 104, endPoint y: 92, distance: 35.4
click at [104, 92] on div "Campaign Name [Copy] [DATE] - Featured Lots - [GEOGRAPHIC_DATA] Coins at Auctio…" at bounding box center [270, 90] width 462 height 35
click at [130, 91] on input "[DATE] - Featured Lots - [GEOGRAPHIC_DATA] Coins at Auction" at bounding box center [270, 91] width 308 height 13
type input "[DATE] - Featured Lots - [GEOGRAPHIC_DATA] Coins at Auction"
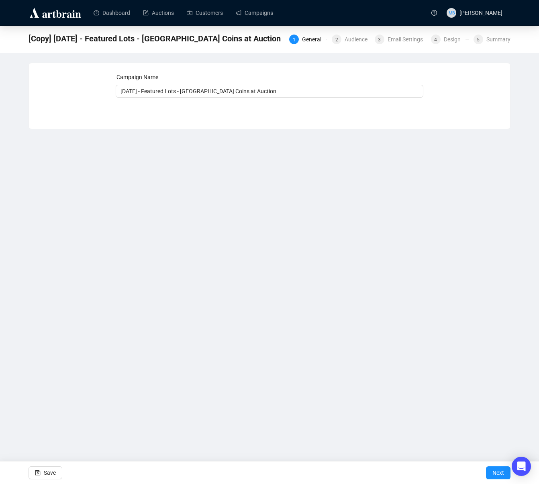
click at [366, 189] on div "Dashboard Auctions Customers Campaigns MB [PERSON_NAME] [Copy] [DATE] - Feature…" at bounding box center [269, 242] width 539 height 484
click at [496, 471] on span "Next" at bounding box center [499, 473] width 12 height 23
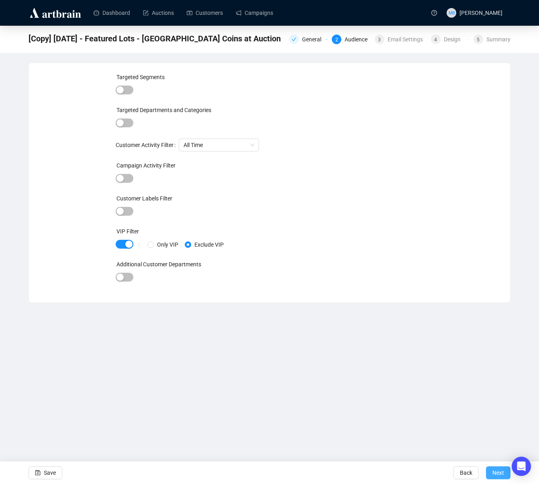
click at [493, 476] on span "Next" at bounding box center [499, 473] width 12 height 23
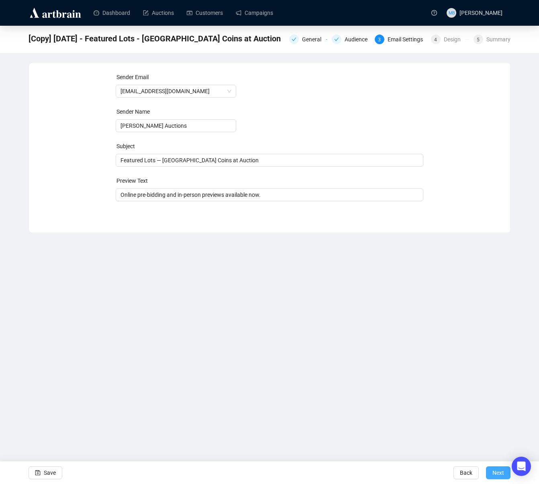
click at [493, 476] on span "Next" at bounding box center [499, 473] width 12 height 23
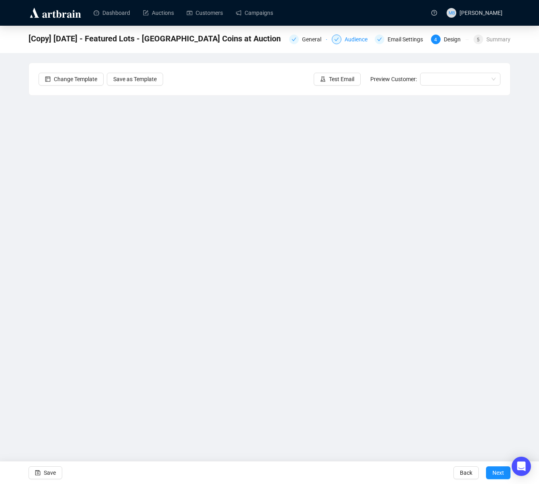
click at [350, 39] on div "Audience" at bounding box center [359, 40] width 28 height 10
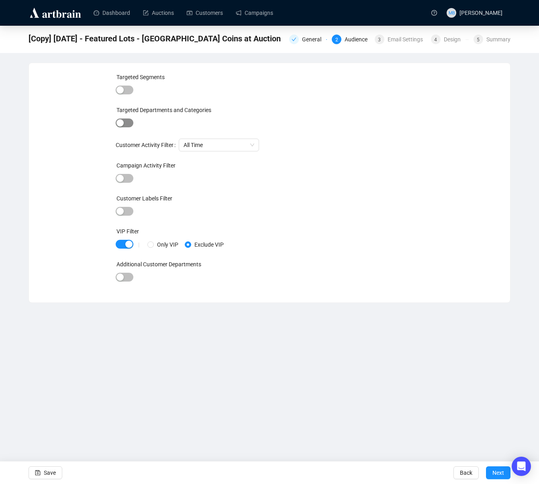
click at [129, 123] on span "button" at bounding box center [125, 123] width 18 height 9
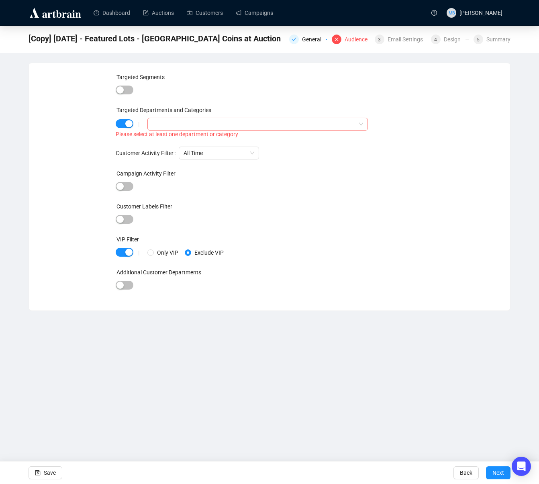
click at [163, 123] on div at bounding box center [253, 124] width 209 height 11
click at [155, 141] on icon "caret-down" at bounding box center [154, 140] width 4 height 4
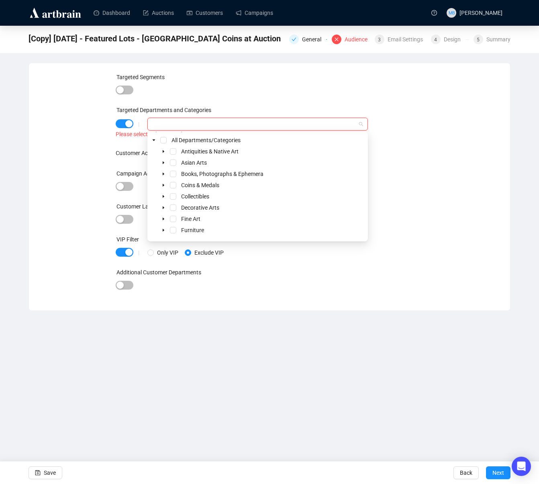
click at [177, 186] on div "Coins & Medals" at bounding box center [257, 185] width 217 height 10
click at [172, 186] on span "Select Coins & Medals" at bounding box center [173, 185] width 6 height 6
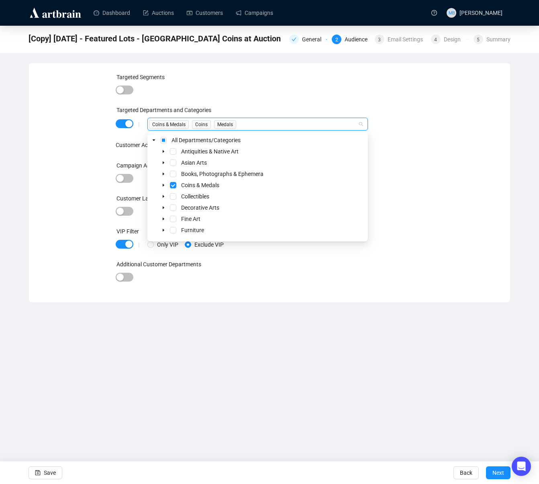
click at [475, 204] on div "Targeted Segments Targeted Departments and Categories | Coins & Medals Coins Me…" at bounding box center [270, 183] width 462 height 220
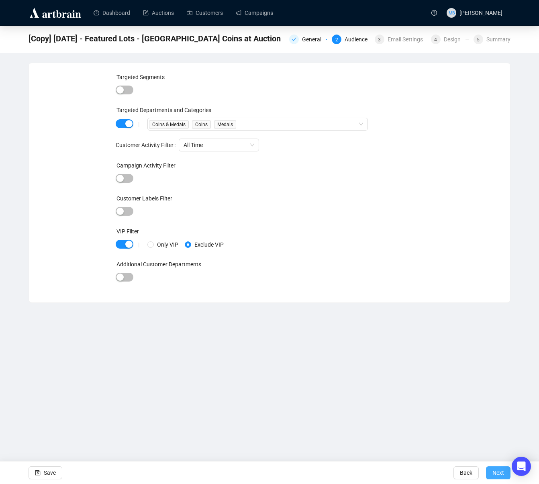
click at [495, 468] on span "Next" at bounding box center [499, 473] width 12 height 23
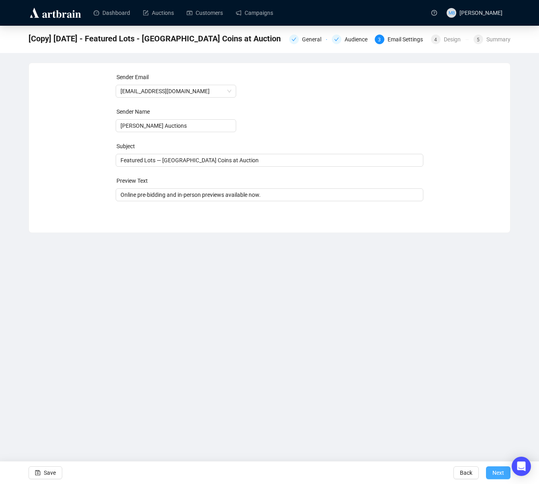
click at [495, 468] on span "Next" at bounding box center [499, 473] width 12 height 23
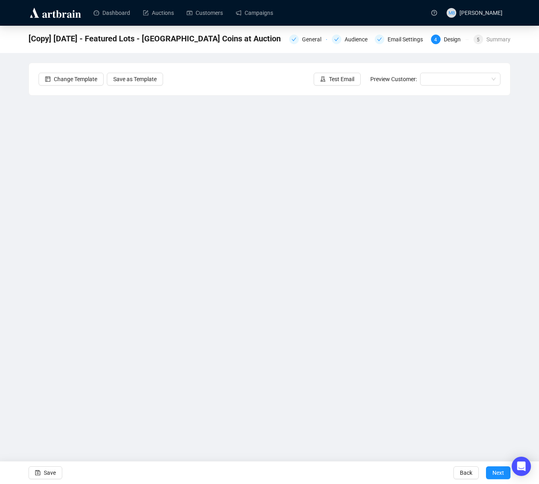
click at [524, 328] on div "[Copy] [DATE] - Featured Lots - [GEOGRAPHIC_DATA] Coins at Auction General Audi…" at bounding box center [269, 211] width 539 height 370
click at [527, 306] on div "[Copy] [DATE] - Featured Lots - [GEOGRAPHIC_DATA] Coins at Auction General Audi…" at bounding box center [269, 211] width 539 height 370
click at [48, 471] on span "Save" at bounding box center [50, 473] width 12 height 23
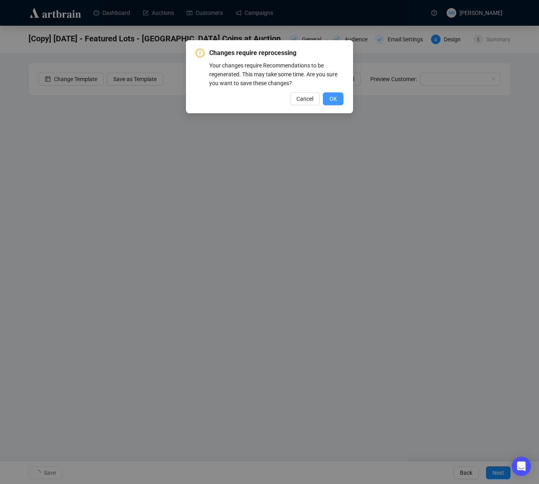
click at [331, 101] on span "OK" at bounding box center [333, 98] width 8 height 9
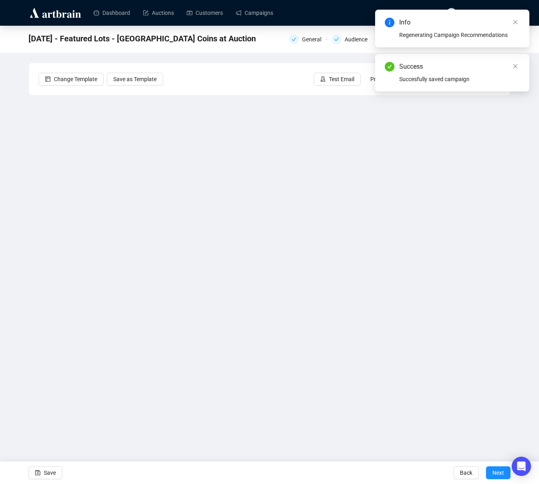
click at [531, 155] on div "[DATE] - Featured Lots - [GEOGRAPHIC_DATA] Coins at Auction General Audience Em…" at bounding box center [269, 211] width 539 height 370
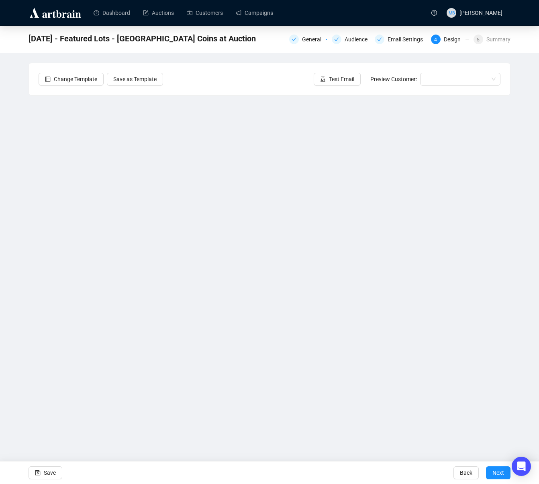
click at [520, 125] on div "[DATE] - Featured Lots - [GEOGRAPHIC_DATA] Coins at Auction General Audience Em…" at bounding box center [269, 211] width 539 height 370
drag, startPoint x: 406, startPoint y: 421, endPoint x: 372, endPoint y: 425, distance: 34.4
click at [403, 421] on div "Dashboard Auctions Customers Campaigns MB [PERSON_NAME] [DATE] - Featured Lots …" at bounding box center [269, 242] width 539 height 484
click at [57, 475] on button "Save" at bounding box center [46, 472] width 34 height 13
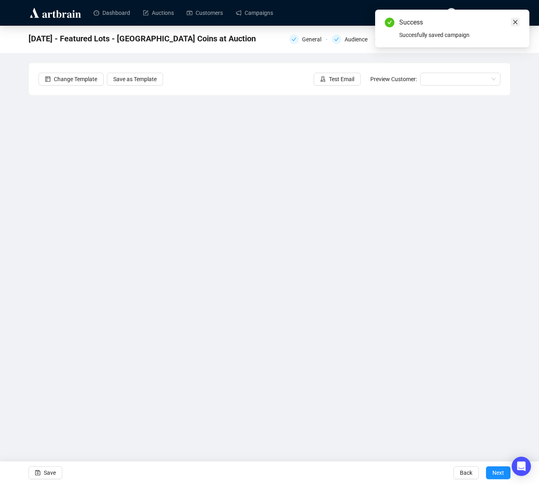
click at [515, 22] on icon "close" at bounding box center [515, 22] width 4 height 4
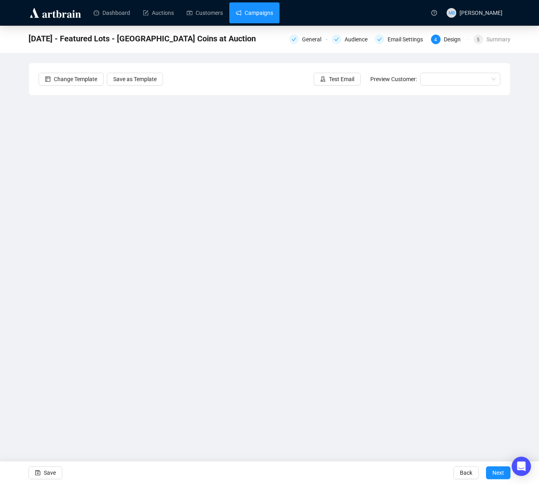
click at [262, 14] on link "Campaigns" at bounding box center [254, 12] width 37 height 21
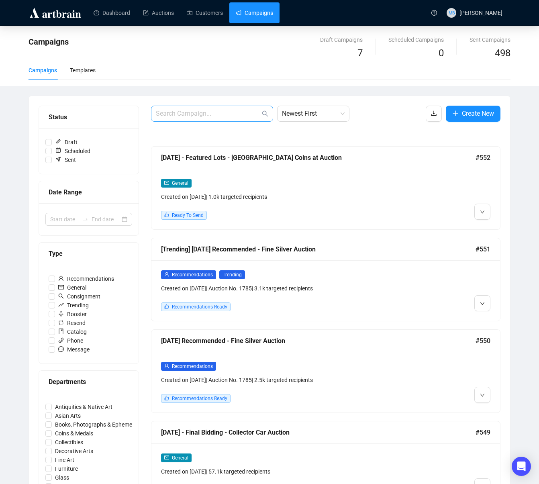
click at [175, 119] on span at bounding box center [212, 114] width 122 height 16
type input "estate"
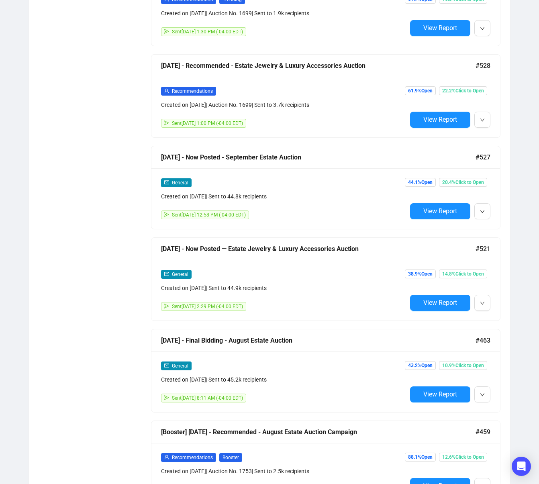
scroll to position [922, 0]
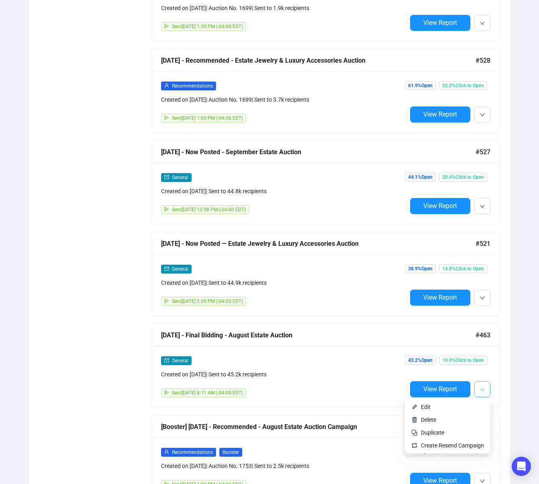
click at [482, 391] on icon "down" at bounding box center [482, 389] width 5 height 5
click at [428, 433] on span "Duplicate" at bounding box center [432, 433] width 23 height 6
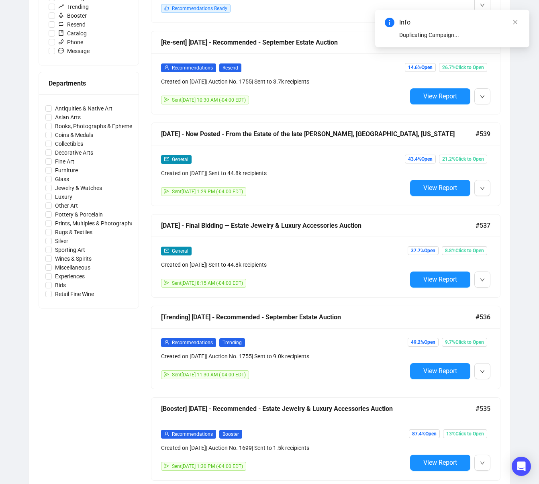
scroll to position [0, 0]
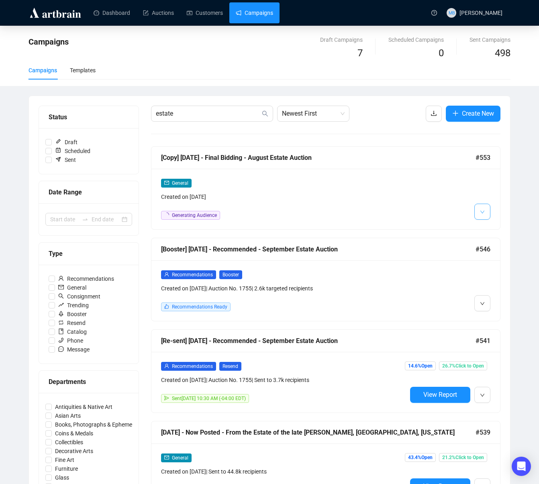
click at [483, 213] on icon "down" at bounding box center [482, 212] width 5 height 5
click at [497, 227] on span "Edit" at bounding box center [496, 229] width 10 height 6
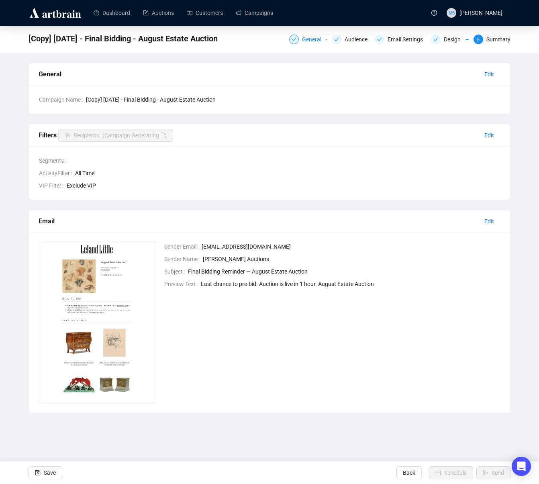
click at [302, 39] on div "General" at bounding box center [314, 40] width 24 height 10
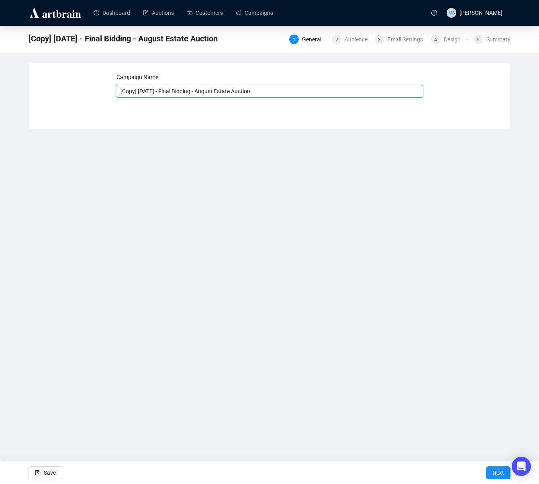
drag, startPoint x: 166, startPoint y: 92, endPoint x: 110, endPoint y: 88, distance: 56.8
click at [110, 88] on div "Campaign Name [Copy] [DATE] - Final Bidding - August Estate Auction Save Next" at bounding box center [270, 90] width 462 height 35
click at [194, 92] on input "[DATE] - Final Bidding - August Estate Auction" at bounding box center [270, 91] width 308 height 13
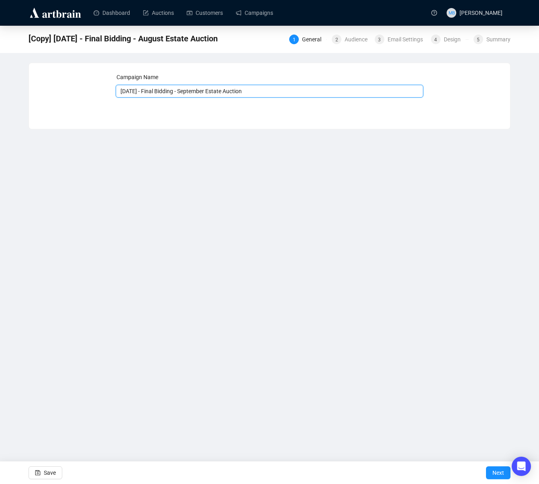
type input "[DATE] - Final Bidding - September Estate Auction"
click at [344, 276] on div "Dashboard Auctions Customers Campaigns MB [PERSON_NAME] [Copy] [DATE] - Final B…" at bounding box center [269, 242] width 539 height 484
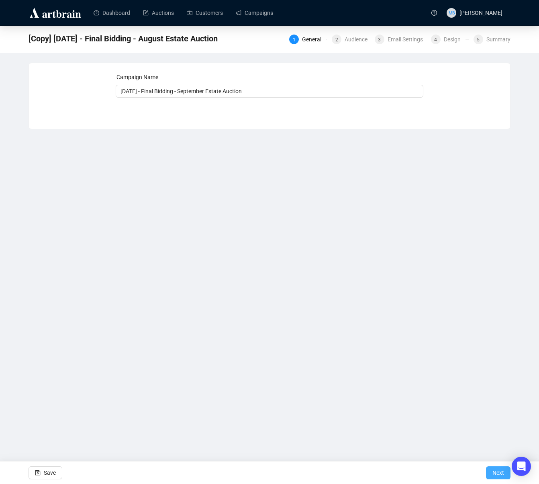
click at [498, 473] on span "Next" at bounding box center [499, 473] width 12 height 23
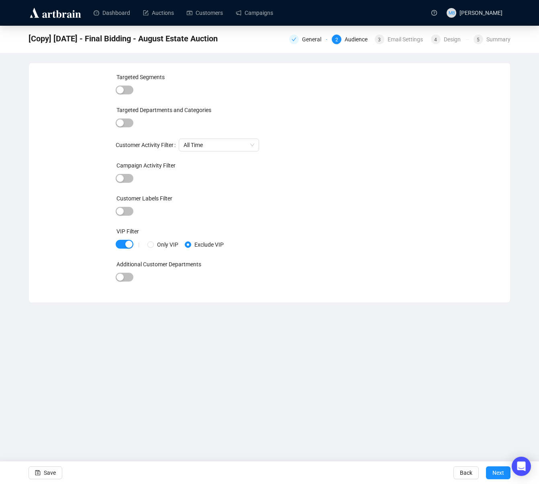
click at [498, 473] on span "Next" at bounding box center [499, 473] width 12 height 23
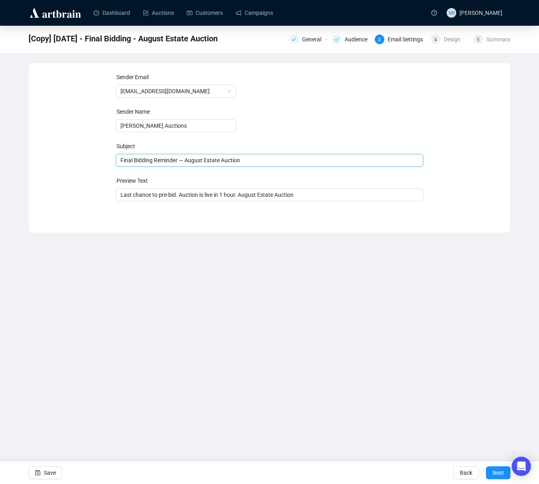
click at [197, 160] on span "Final Bidding Reminder — August Estate Auction" at bounding box center [270, 160] width 308 height 6
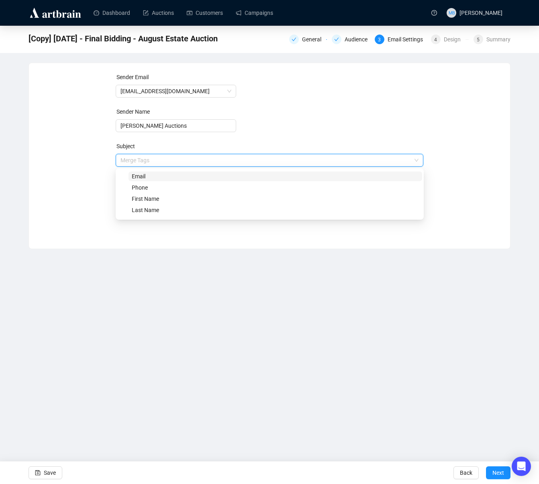
click at [197, 160] on input "search" at bounding box center [266, 160] width 291 height 12
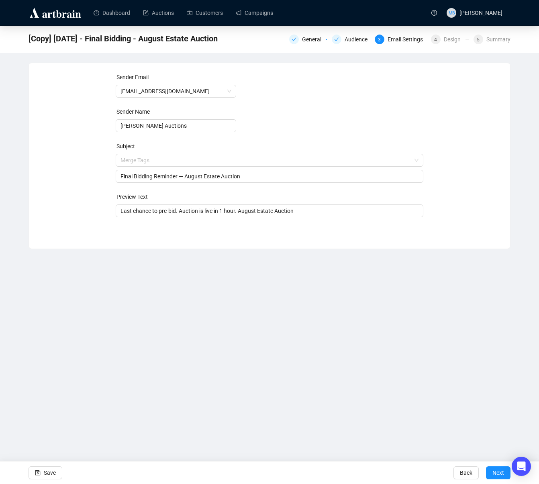
click at [95, 179] on div "Sender Email [EMAIL_ADDRESS][DOMAIN_NAME] Sender Name [PERSON_NAME] Auctions Su…" at bounding box center [270, 150] width 462 height 154
click at [192, 177] on input "Final Bidding Reminder — August Estate Auction" at bounding box center [270, 176] width 299 height 9
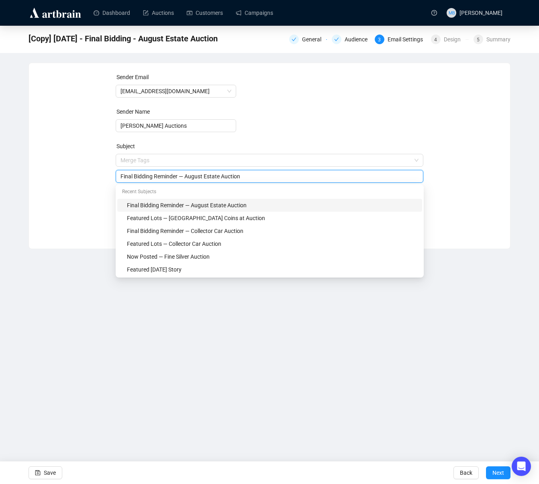
click at [192, 177] on input "Final Bidding Reminder — August Estate Auction" at bounding box center [270, 176] width 299 height 9
type input "Final Bidding Reminder — September Estate Auction"
click at [87, 188] on div "Sender Email [EMAIL_ADDRESS][DOMAIN_NAME] Sender Name [PERSON_NAME] Auctions Su…" at bounding box center [270, 150] width 462 height 154
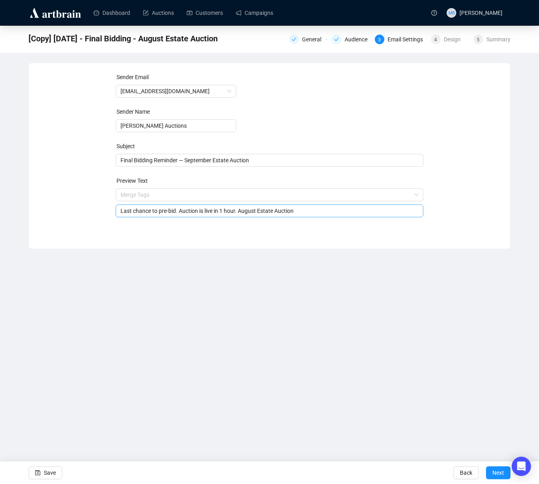
click at [256, 211] on input "Last chance to pre-bid. Auction is live in 1 hour. August Estate Auction" at bounding box center [270, 211] width 299 height 9
drag, startPoint x: 484, startPoint y: 207, endPoint x: 423, endPoint y: 215, distance: 60.8
click at [483, 207] on div "Sender Email [EMAIL_ADDRESS][DOMAIN_NAME] Sender Name [PERSON_NAME] Auctions Su…" at bounding box center [270, 150] width 462 height 154
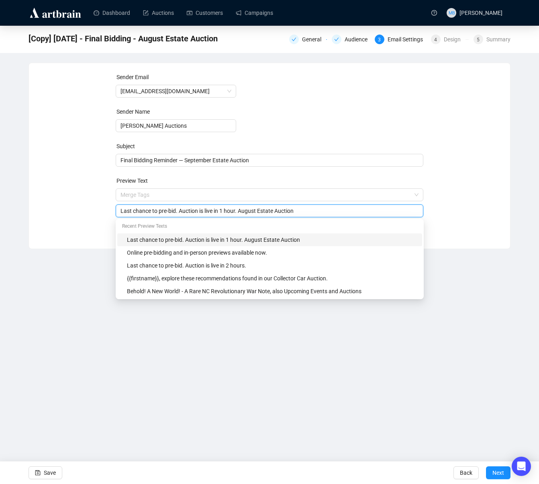
drag, startPoint x: 308, startPoint y: 213, endPoint x: 245, endPoint y: 214, distance: 63.5
click at [244, 214] on input "Last chance to pre-bid. Auction is live in 1 hour. August Estate Auction" at bounding box center [270, 211] width 299 height 9
click at [478, 218] on div "Sender Email [EMAIL_ADDRESS][DOMAIN_NAME] Sender Name [PERSON_NAME] Auctions Su…" at bounding box center [270, 150] width 462 height 154
drag, startPoint x: 303, startPoint y: 212, endPoint x: 246, endPoint y: 211, distance: 57.1
click at [246, 211] on input "Last chance to pre-bid. Auction is live in 1 hour. August Estate Auction" at bounding box center [270, 211] width 299 height 9
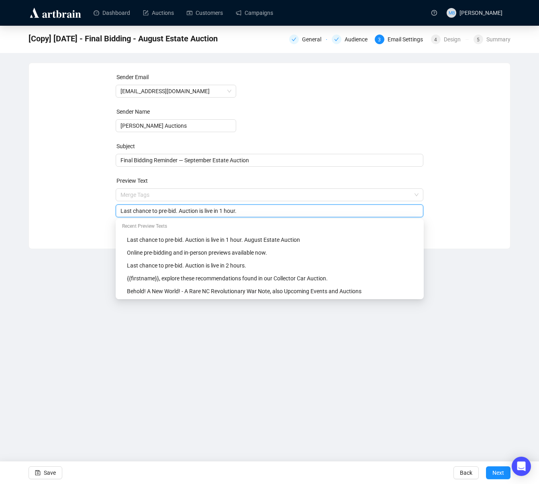
type input "Last chance to pre-bid. Auction is live in 1 hour."
click at [470, 217] on div "Sender Email [EMAIL_ADDRESS][DOMAIN_NAME] Sender Name [PERSON_NAME] Auctions Su…" at bounding box center [270, 150] width 462 height 154
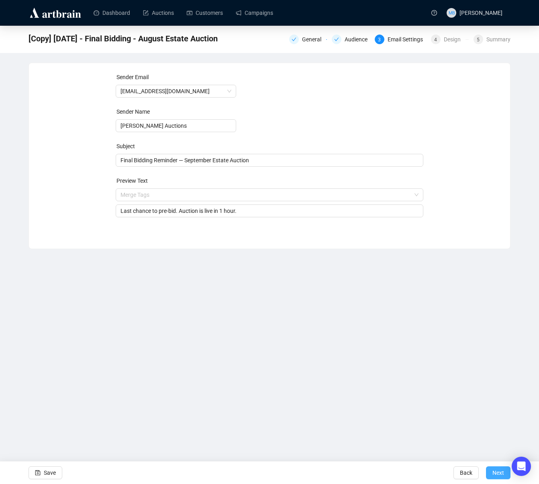
click at [495, 470] on span "Next" at bounding box center [499, 473] width 12 height 23
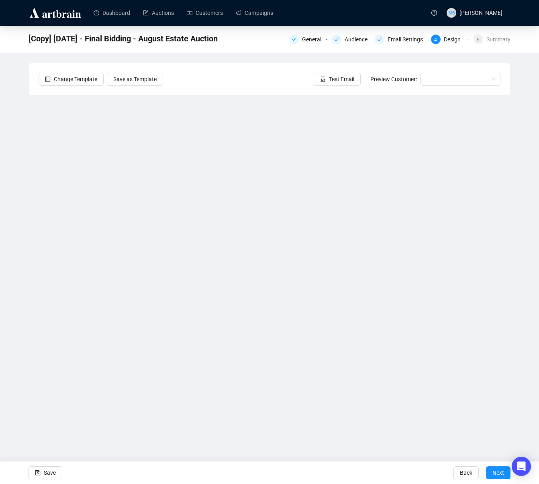
click at [528, 315] on div "[Copy] [DATE] - Final Bidding - August Estate Auction General Audience Email Se…" at bounding box center [269, 211] width 539 height 370
click at [522, 348] on div "[Copy] [DATE] - Final Bidding - August Estate Auction General Audience Email Se…" at bounding box center [269, 211] width 539 height 370
click at [526, 289] on div "[Copy] [DATE] - Final Bidding - August Estate Auction General Audience Email Se…" at bounding box center [269, 211] width 539 height 370
click at [526, 280] on div "[Copy] [DATE] - Final Bidding - August Estate Auction General Audience Email Se…" at bounding box center [269, 211] width 539 height 370
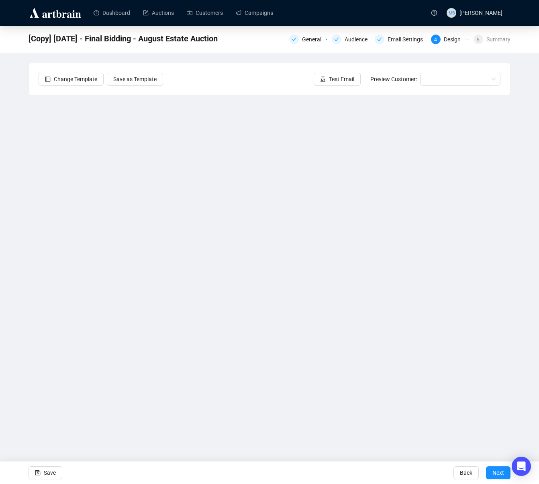
click at [529, 346] on div "[Copy] [DATE] - Final Bidding - August Estate Auction General Audience Email Se…" at bounding box center [269, 211] width 539 height 370
click at [529, 308] on div "[Copy] [DATE] - Final Bidding - August Estate Auction General Audience Email Se…" at bounding box center [269, 211] width 539 height 370
drag, startPoint x: 524, startPoint y: 205, endPoint x: 519, endPoint y: 206, distance: 5.5
click at [525, 205] on div "[Copy] [DATE] - Final Bidding - August Estate Auction General Audience Email Se…" at bounding box center [269, 211] width 539 height 370
click at [528, 275] on div "[Copy] [DATE] - Final Bidding - August Estate Auction General Audience Email Se…" at bounding box center [269, 211] width 539 height 370
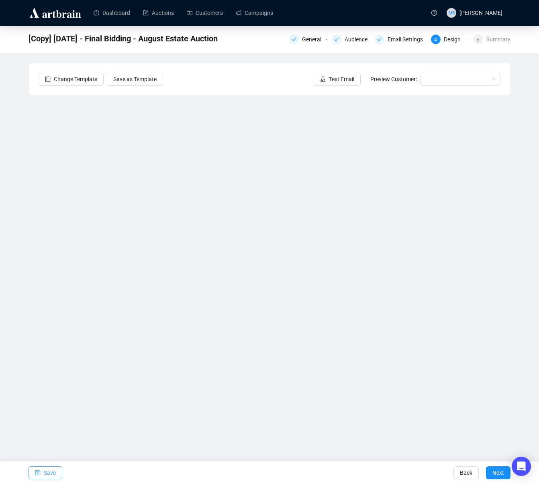
click at [48, 471] on span "Save" at bounding box center [50, 473] width 12 height 23
click at [260, 15] on link "Campaigns" at bounding box center [254, 12] width 37 height 21
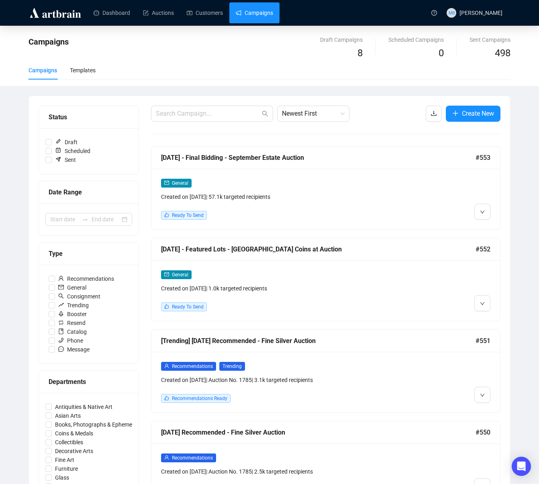
click at [345, 163] on div "[DATE] - Final Bidding - September Estate Auction #553" at bounding box center [325, 158] width 349 height 23
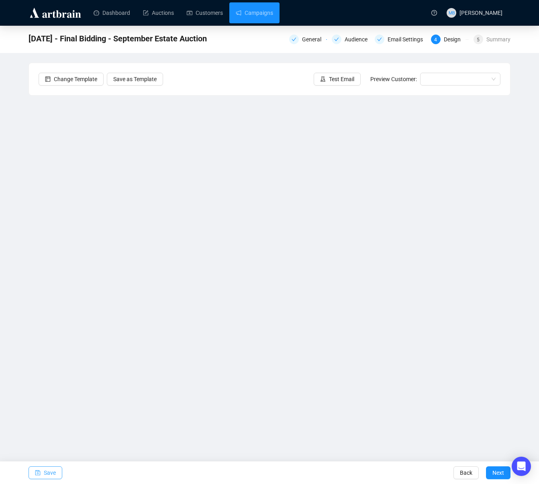
click at [50, 470] on span "Save" at bounding box center [50, 473] width 12 height 23
